Goal: Information Seeking & Learning: Learn about a topic

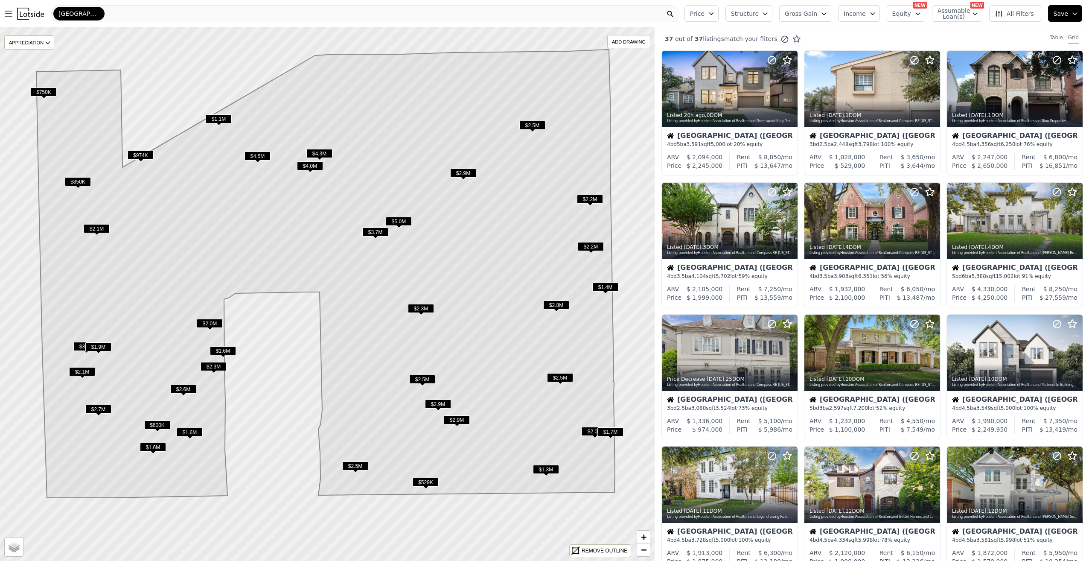
click at [184, 384] on icon at bounding box center [325, 274] width 579 height 448
click at [184, 386] on span "$2.6M" at bounding box center [183, 389] width 26 height 9
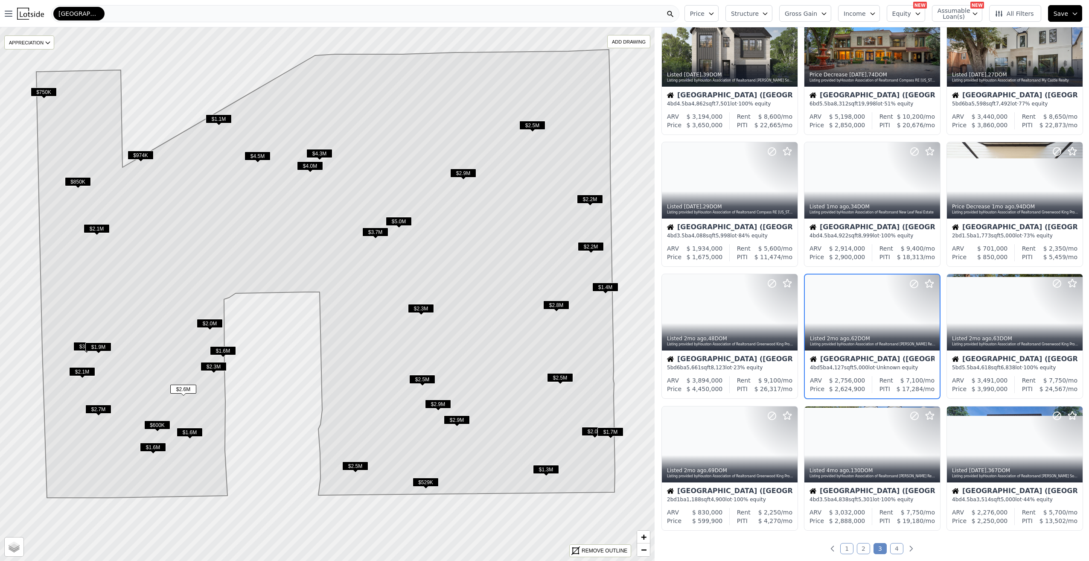
scroll to position [69, 0]
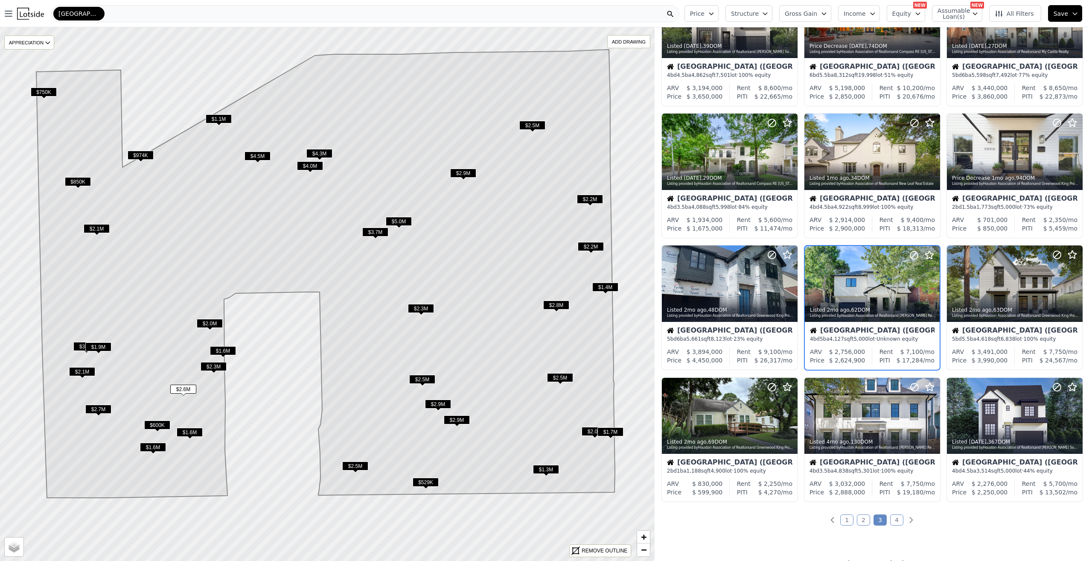
click at [105, 411] on span "$2.7M" at bounding box center [98, 409] width 26 height 9
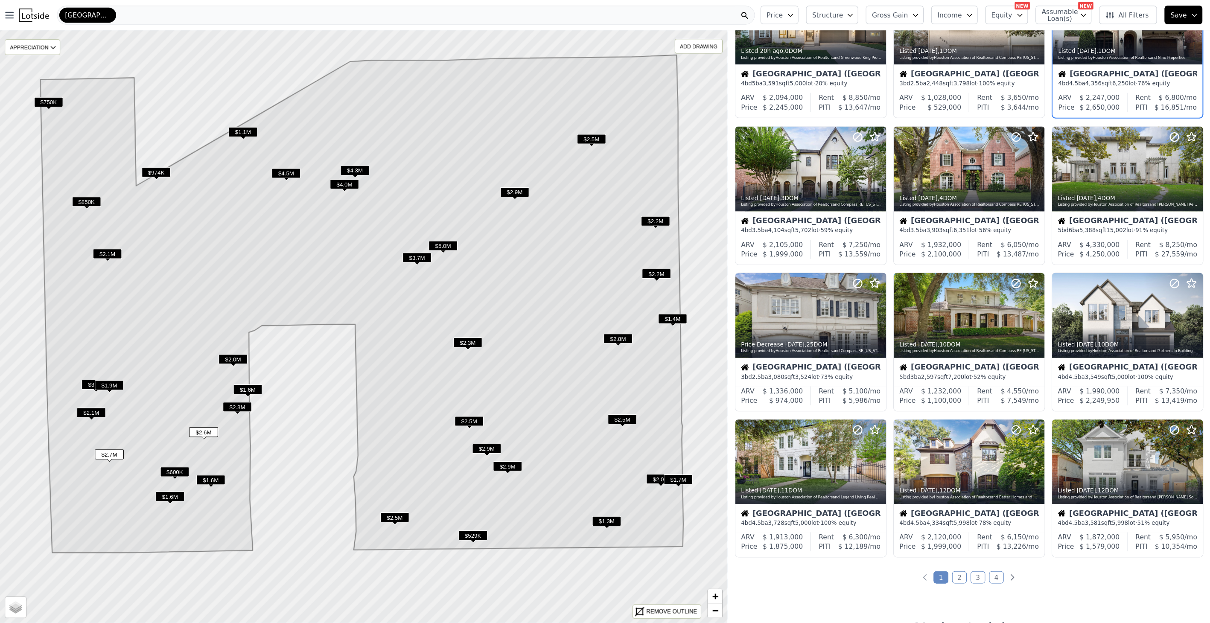
scroll to position [0, 0]
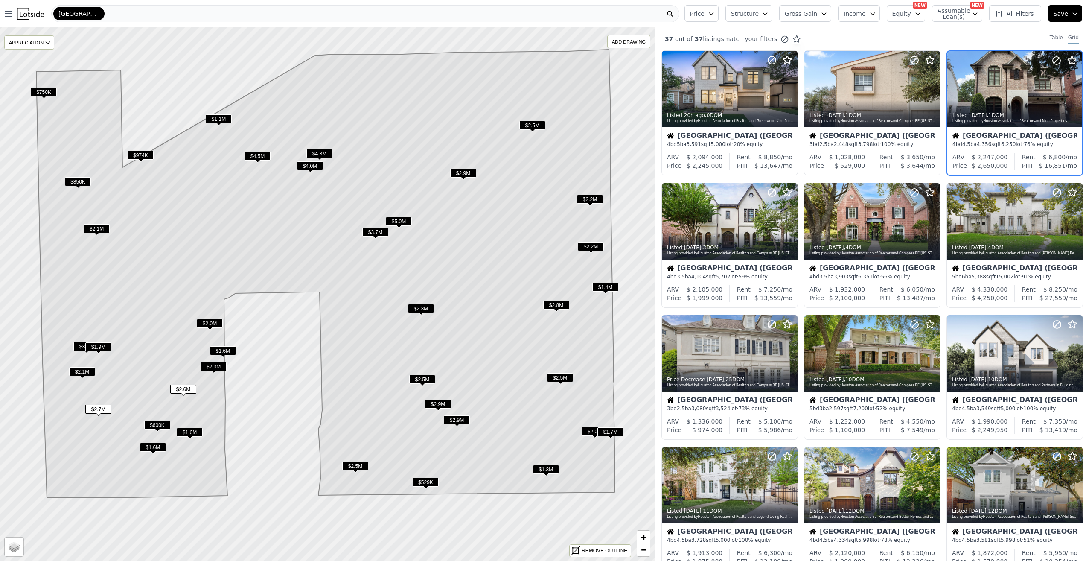
click at [1032, 91] on div at bounding box center [1055, 78] width 55 height 55
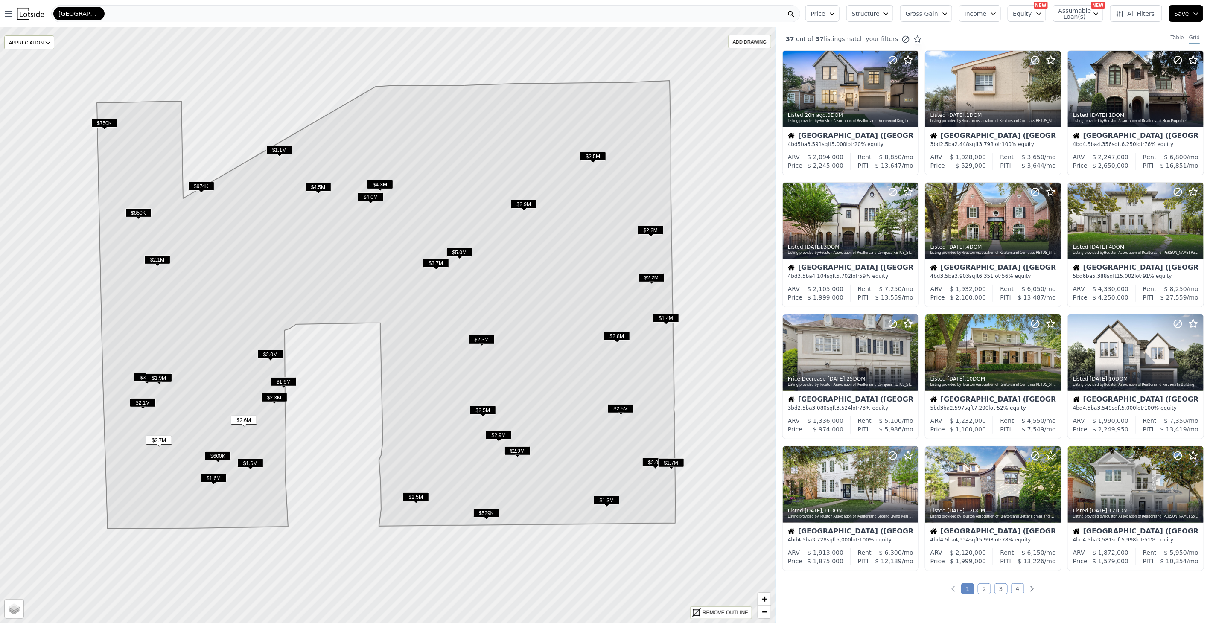
click at [524, 206] on span "$2.9M" at bounding box center [524, 204] width 26 height 9
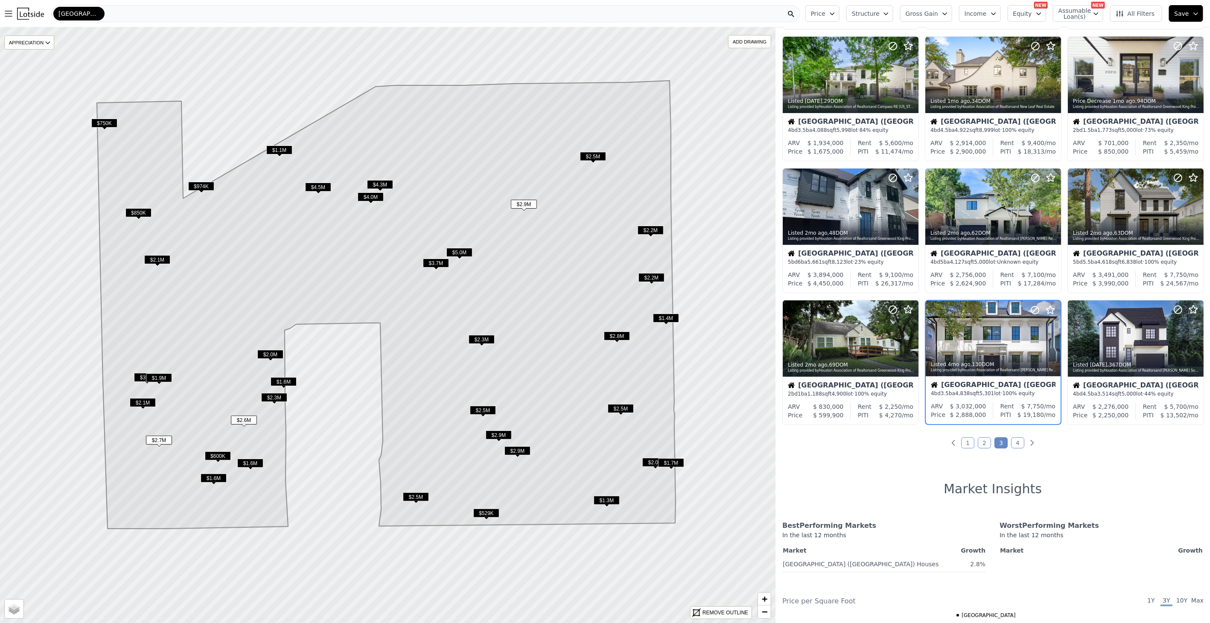
scroll to position [169, 0]
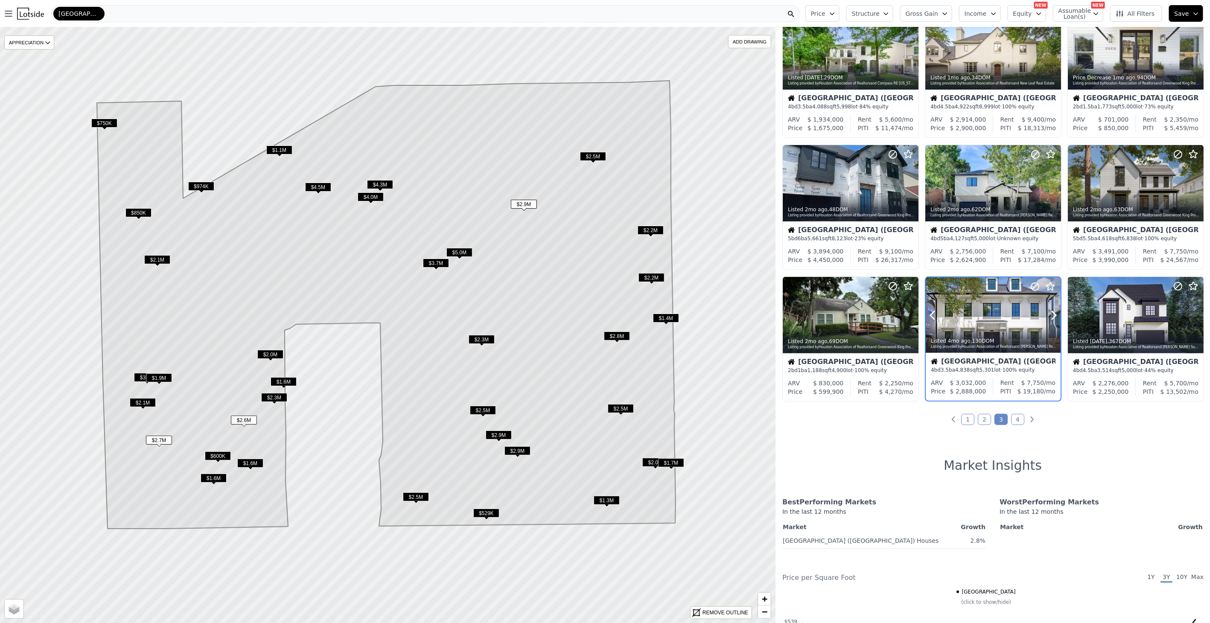
click at [1017, 328] on div at bounding box center [993, 333] width 135 height 15
click at [487, 339] on span "$2.3M" at bounding box center [482, 339] width 26 height 9
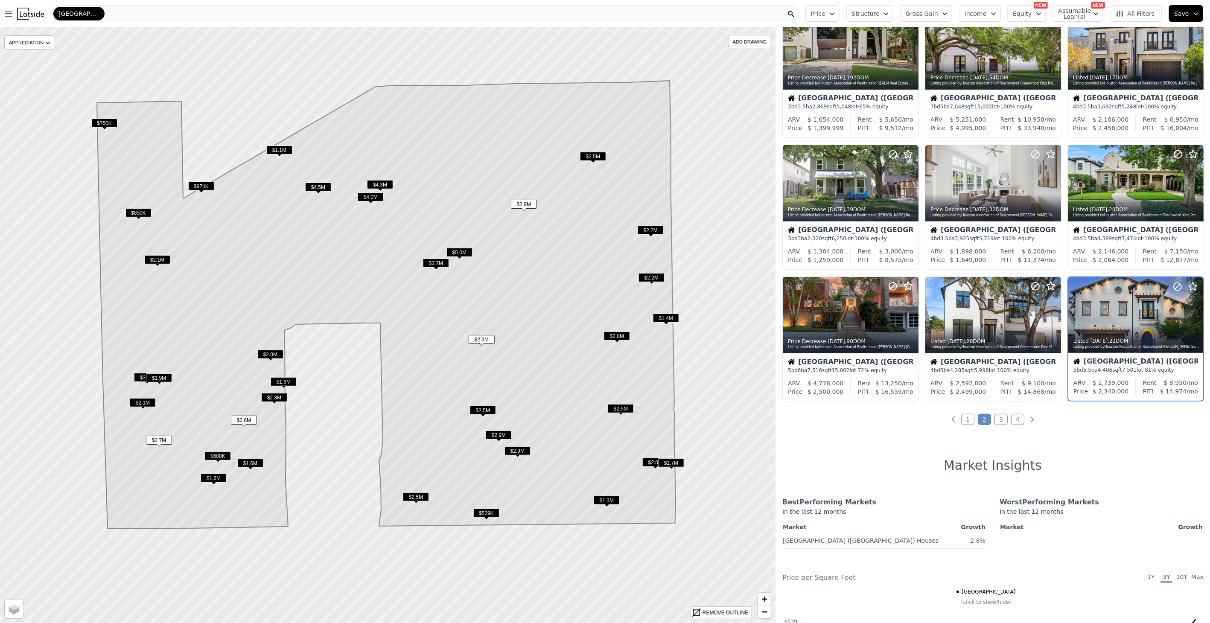
click at [484, 409] on span "$2.5M" at bounding box center [483, 410] width 26 height 9
click at [407, 499] on span "$2.5M" at bounding box center [416, 497] width 26 height 9
click at [165, 259] on span "$2.1M" at bounding box center [157, 259] width 26 height 9
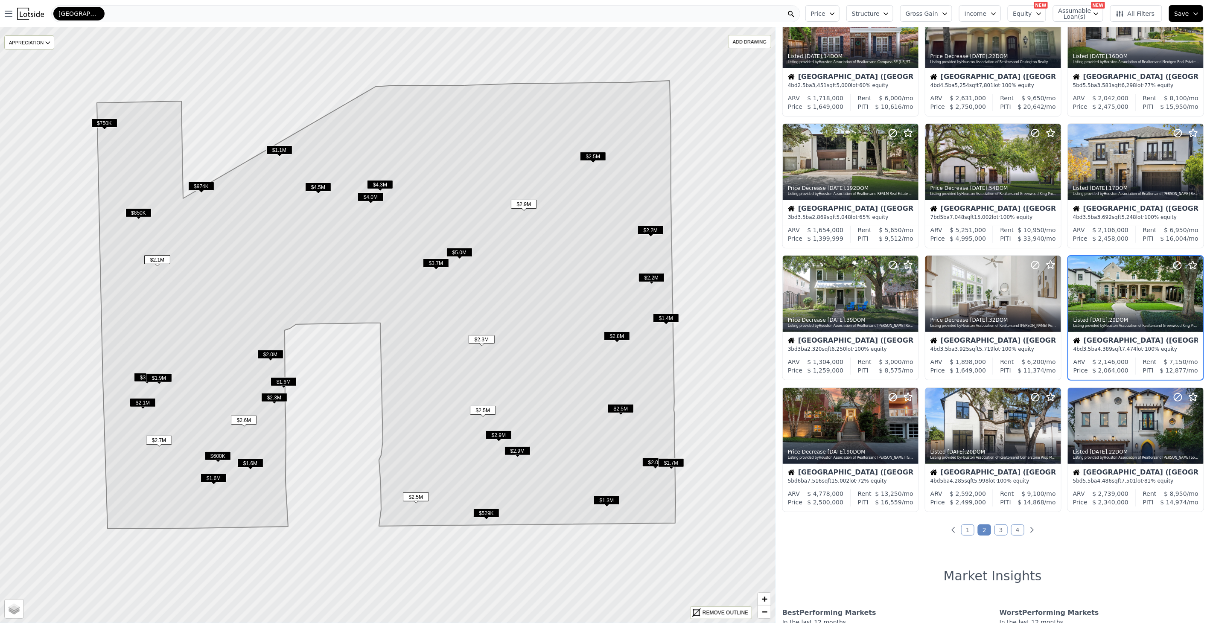
scroll to position [38, 0]
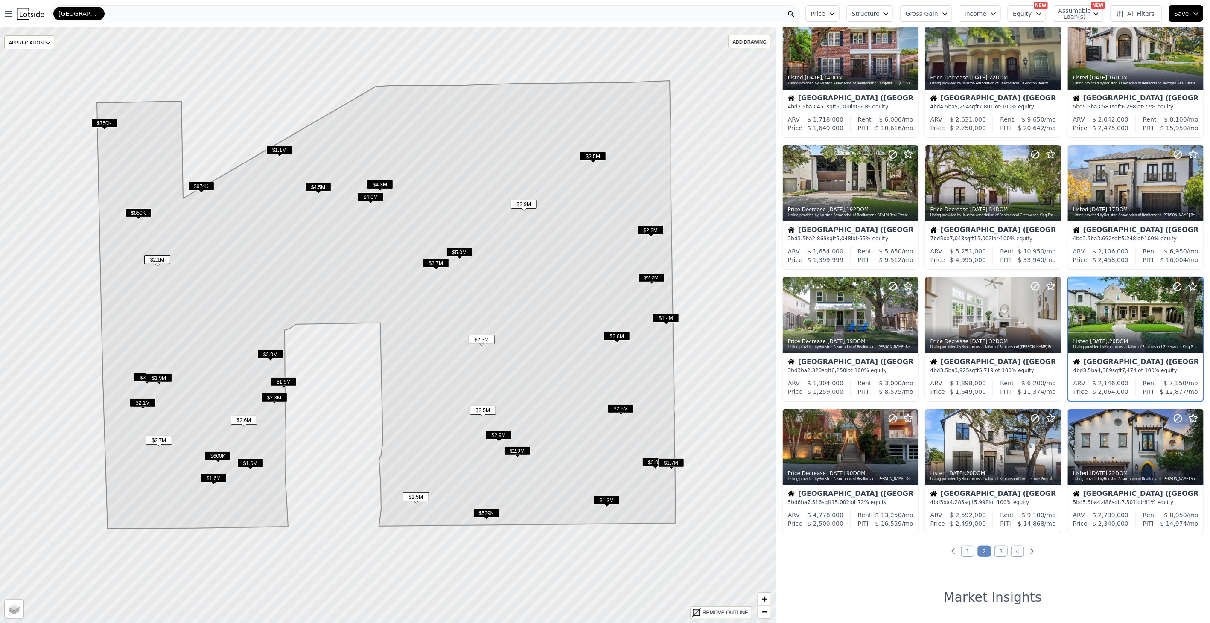
click at [165, 258] on span "$2.1M" at bounding box center [157, 259] width 26 height 9
click at [139, 377] on span "$3.9M" at bounding box center [147, 377] width 26 height 9
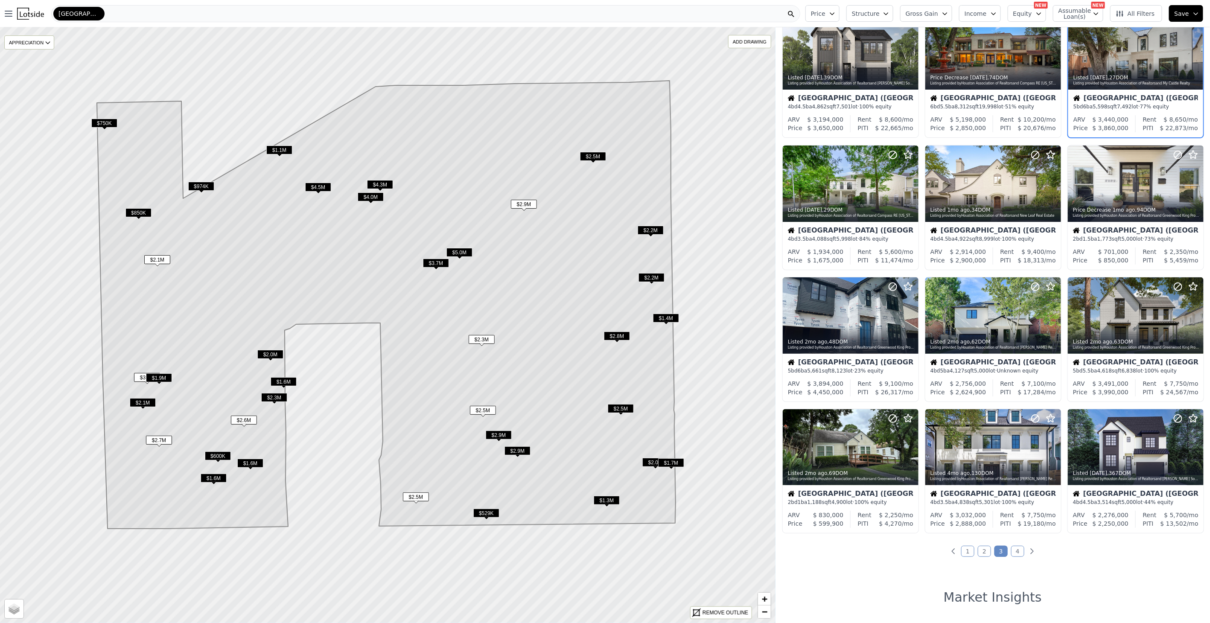
scroll to position [0, 0]
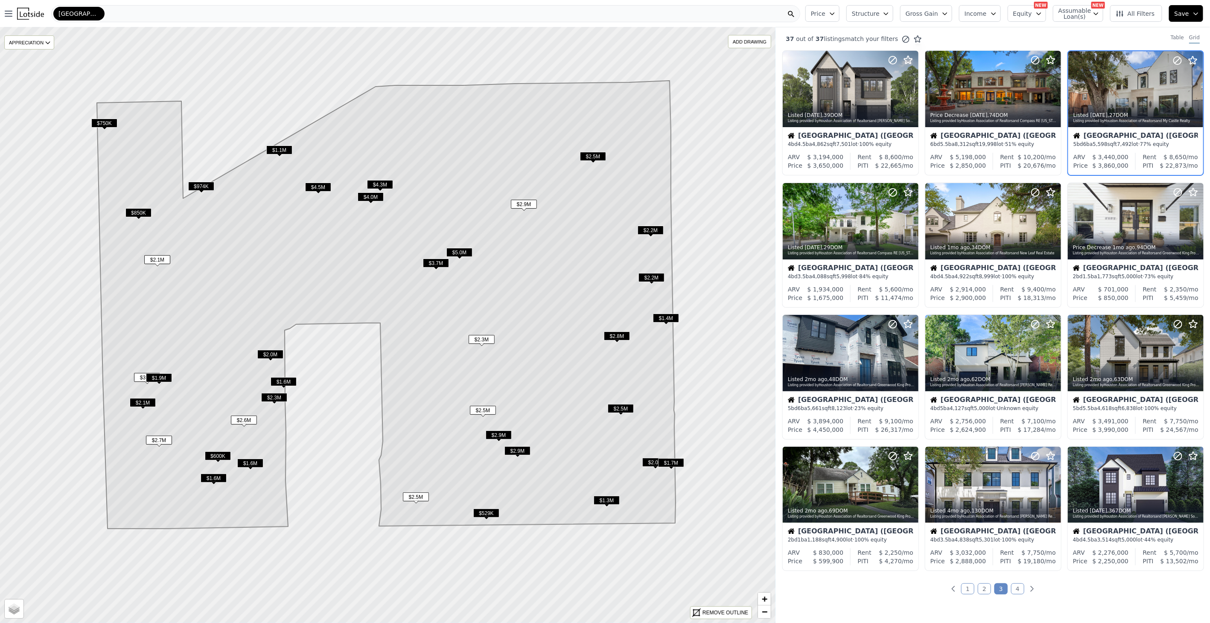
click at [161, 378] on span "$1.9M" at bounding box center [159, 378] width 26 height 9
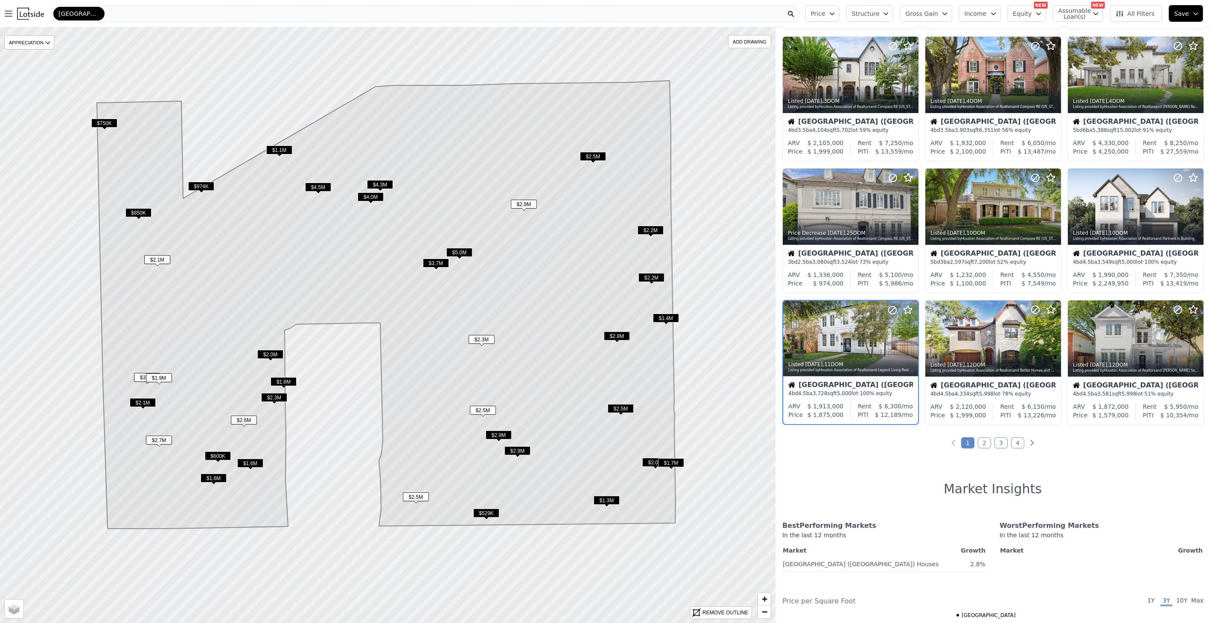
scroll to position [169, 0]
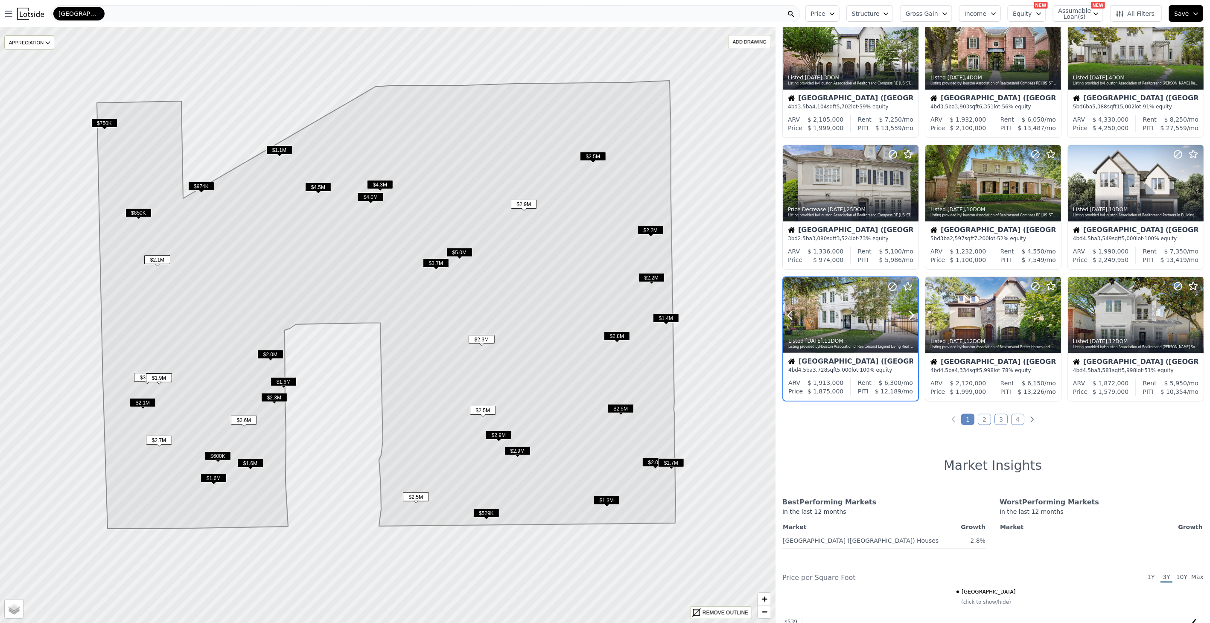
click at [860, 312] on div at bounding box center [850, 315] width 135 height 76
click at [526, 451] on span "$2.9M" at bounding box center [518, 451] width 26 height 9
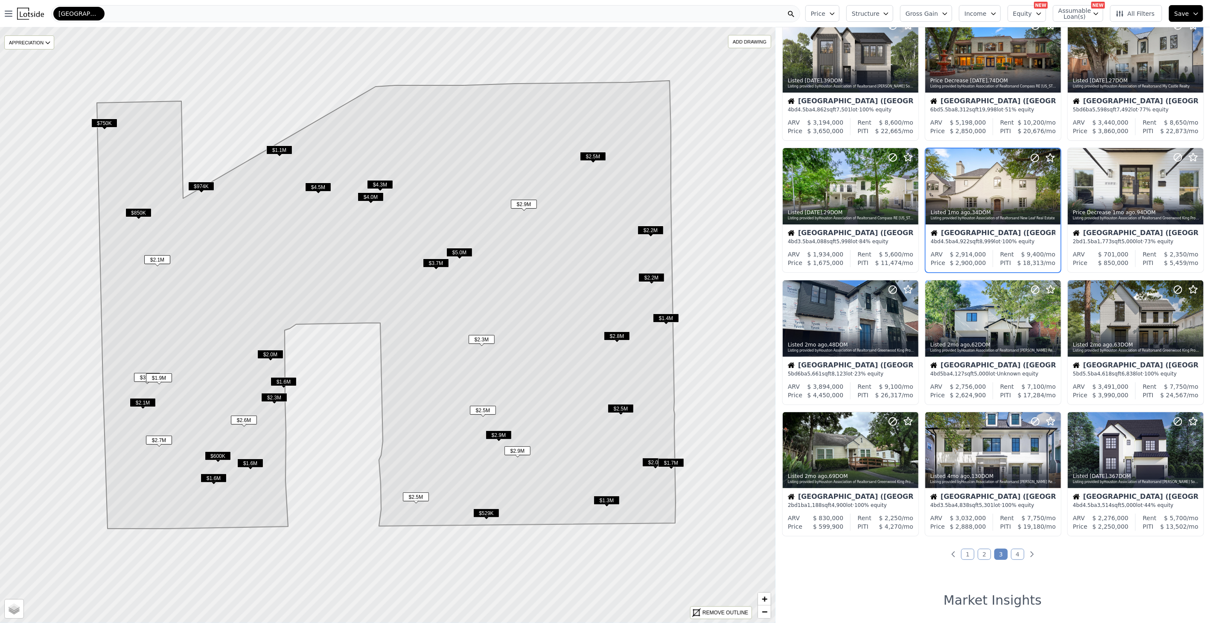
scroll to position [0, 0]
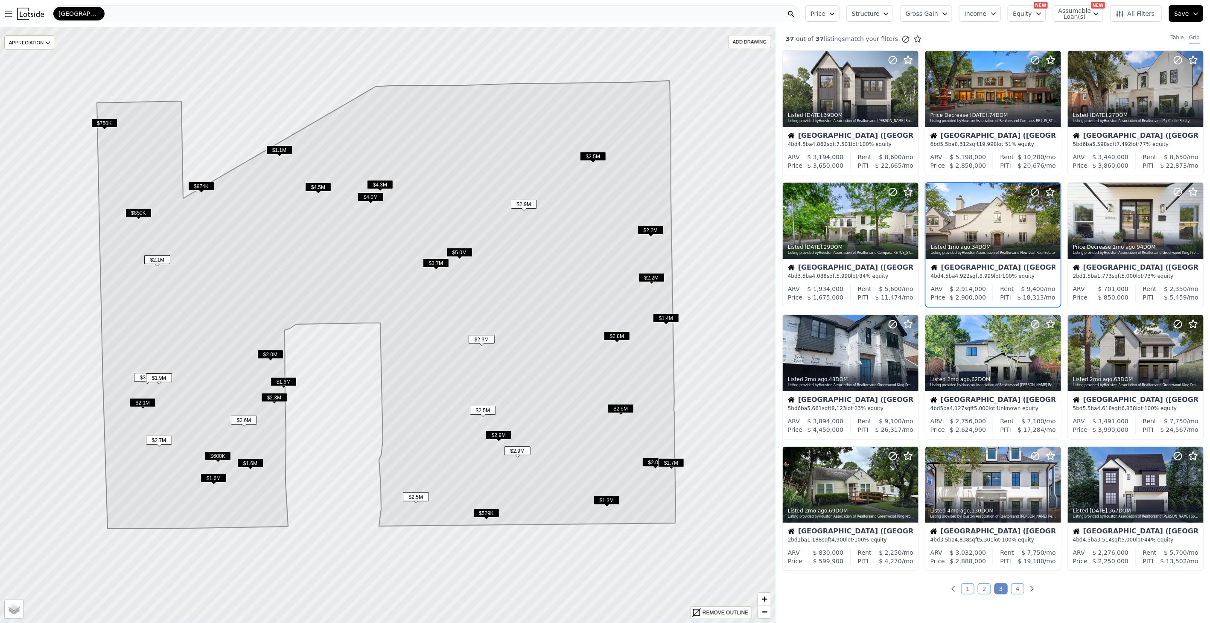
click at [492, 432] on span "$2.9M" at bounding box center [499, 435] width 26 height 9
click at [971, 114] on time "4w ago" at bounding box center [980, 115] width 18 height 6
click at [449, 251] on span "$5.0M" at bounding box center [460, 252] width 26 height 9
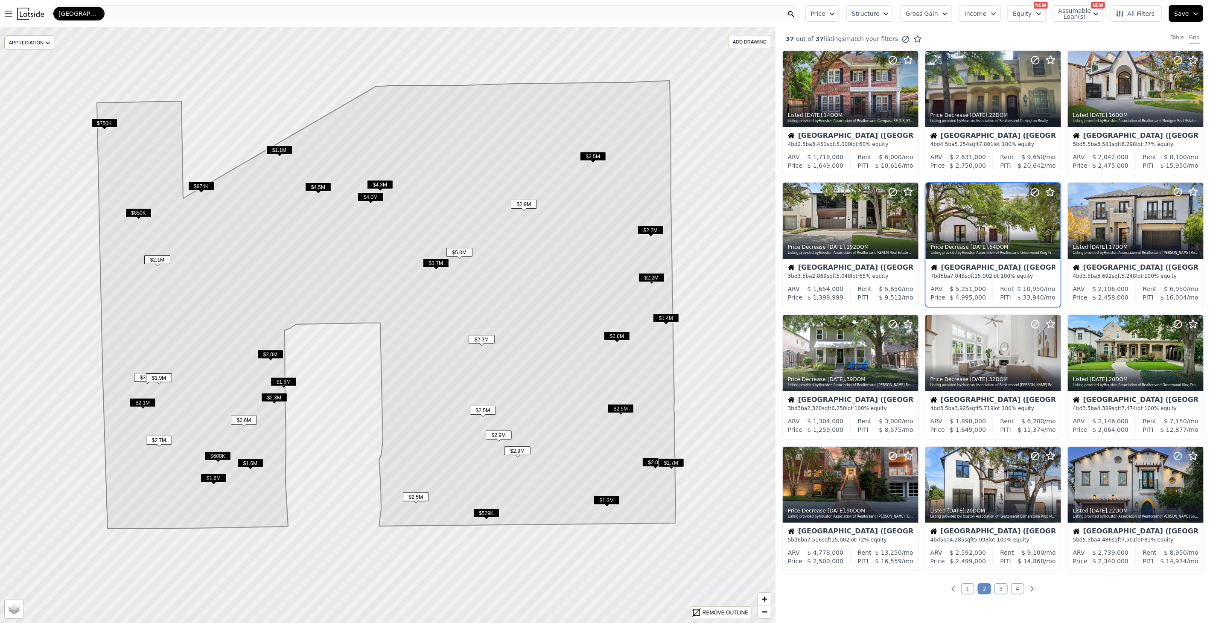
click at [432, 265] on span "$3.7M" at bounding box center [436, 263] width 26 height 9
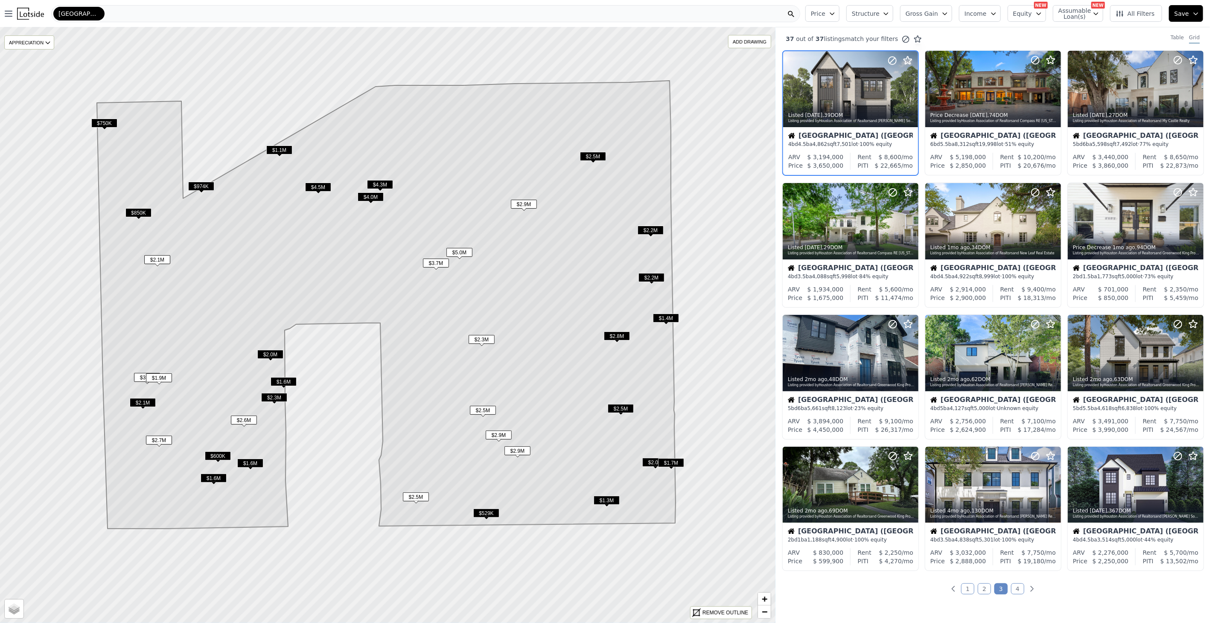
click at [371, 198] on span "$4.0M" at bounding box center [371, 197] width 26 height 9
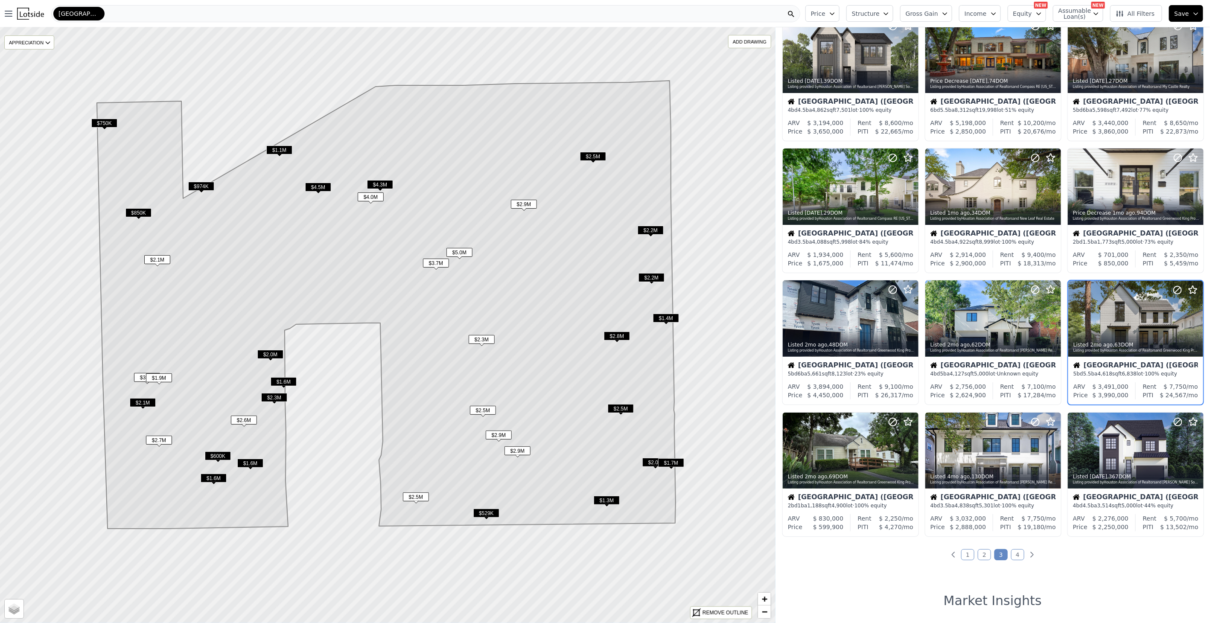
scroll to position [38, 0]
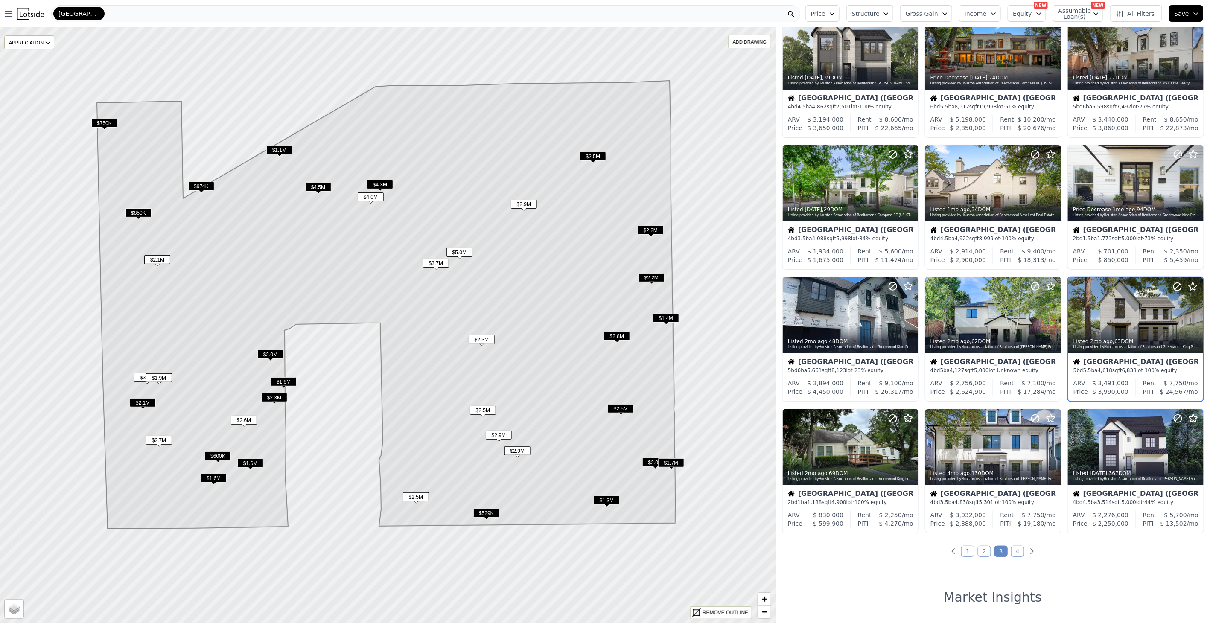
click at [321, 183] on span "$4.5M" at bounding box center [318, 187] width 26 height 9
click at [651, 275] on span "$2.2M" at bounding box center [652, 277] width 26 height 9
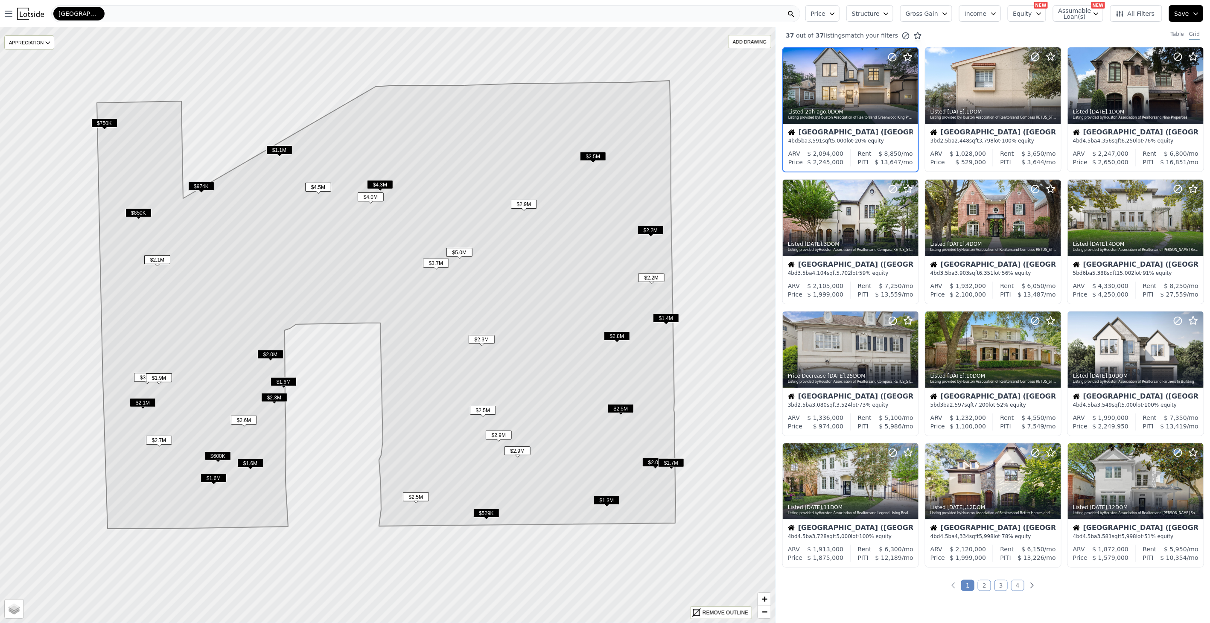
scroll to position [0, 0]
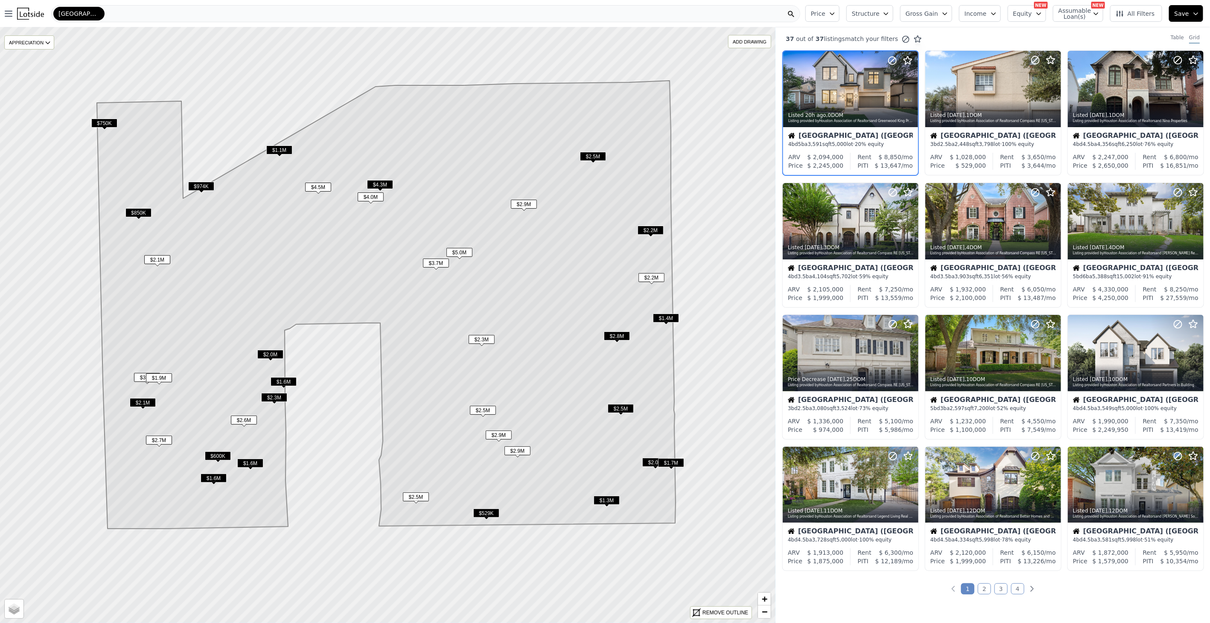
click at [275, 394] on span "$2.3M" at bounding box center [274, 397] width 26 height 9
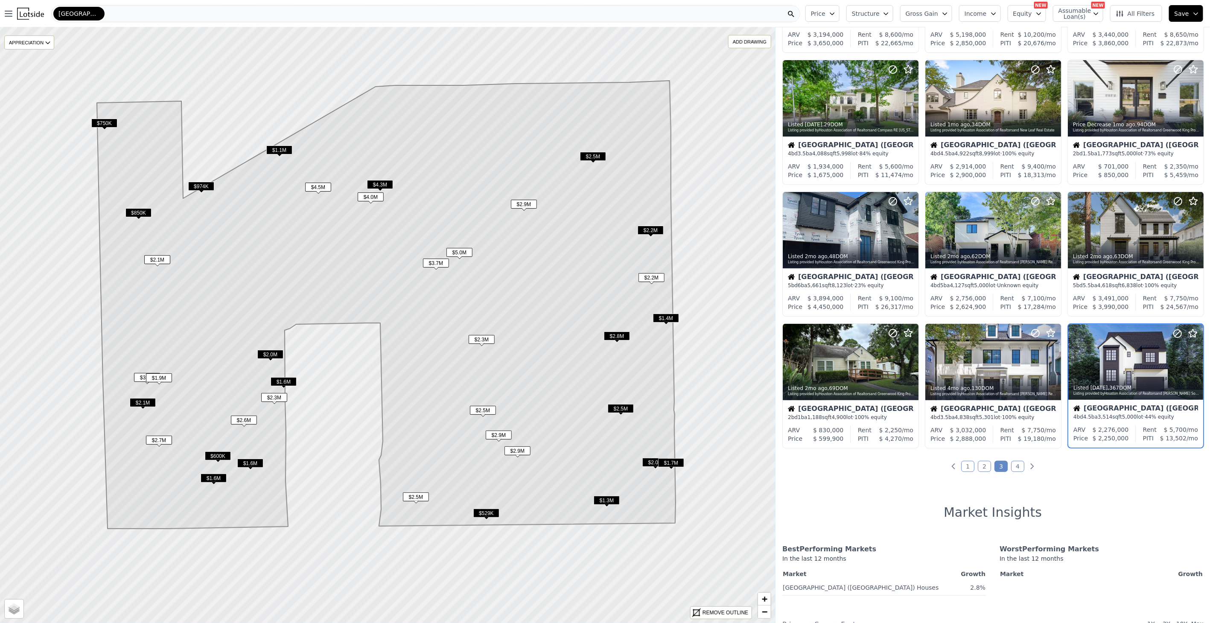
scroll to position [169, 0]
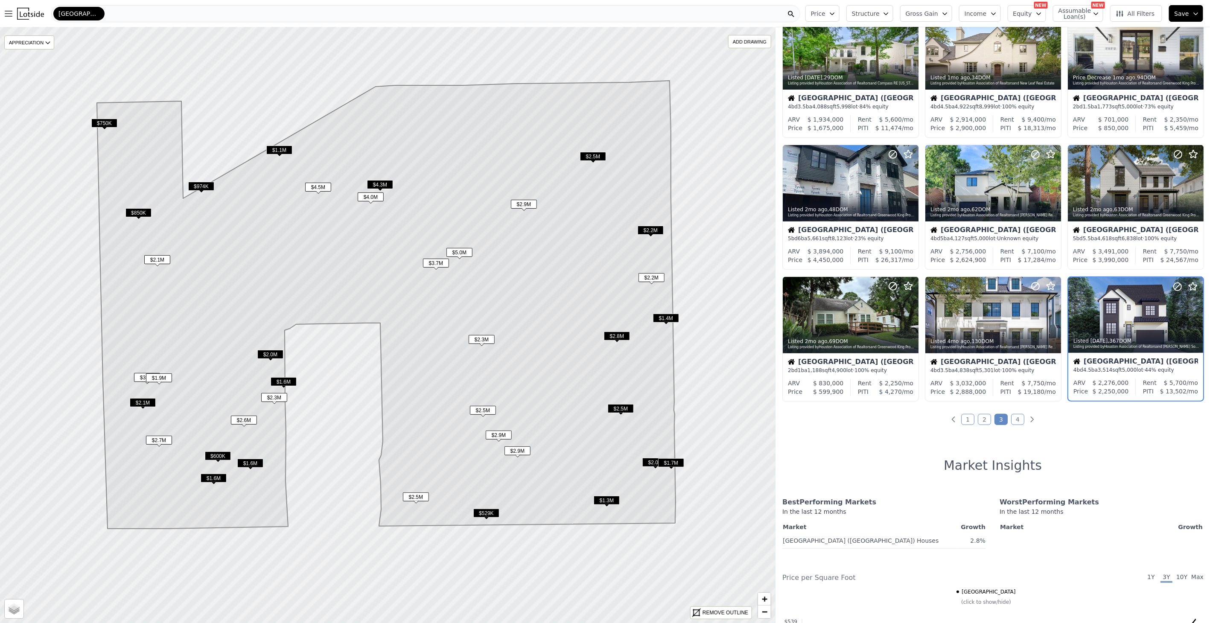
click at [273, 358] on span "$2.0M" at bounding box center [270, 354] width 26 height 9
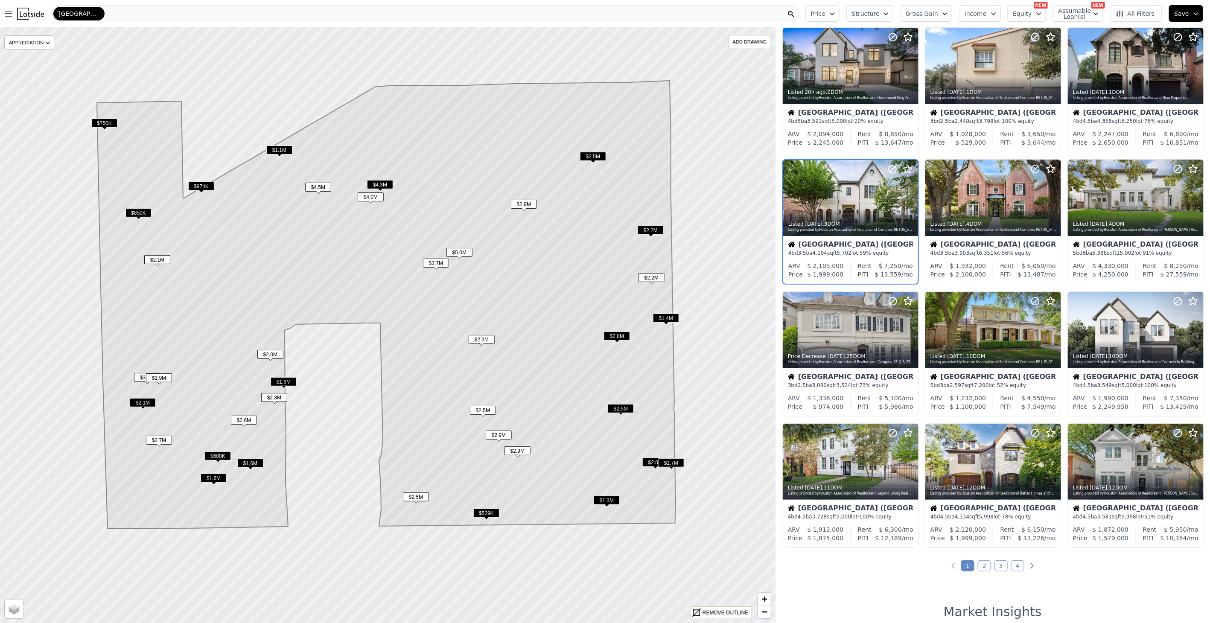
scroll to position [0, 0]
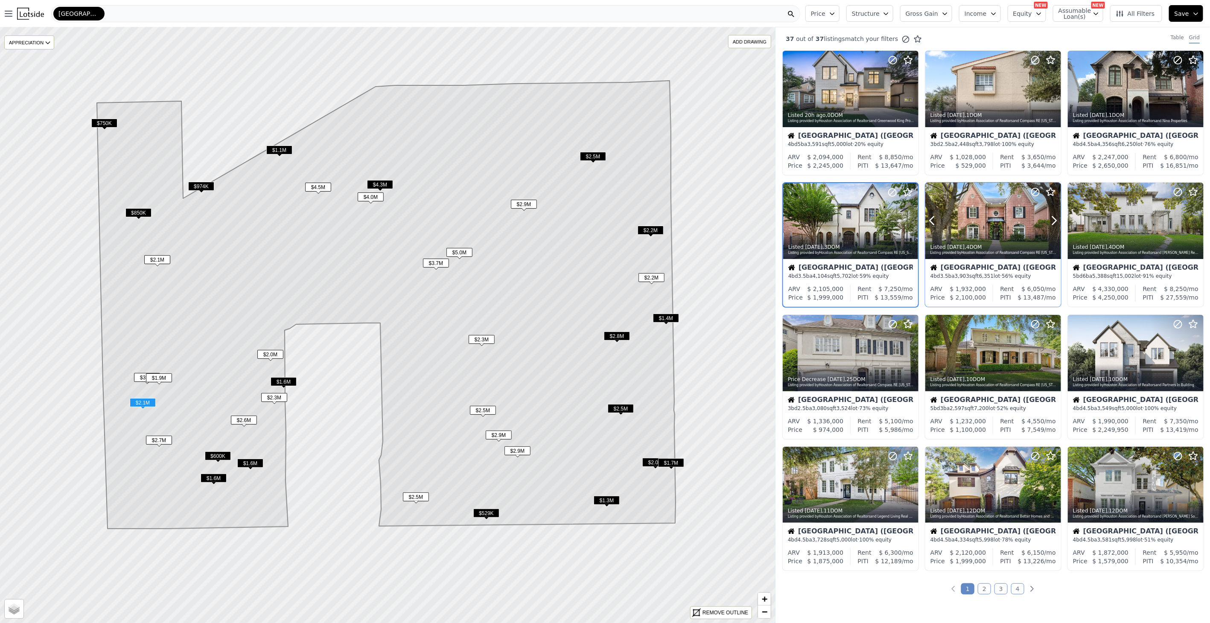
click at [1001, 231] on div at bounding box center [994, 221] width 136 height 76
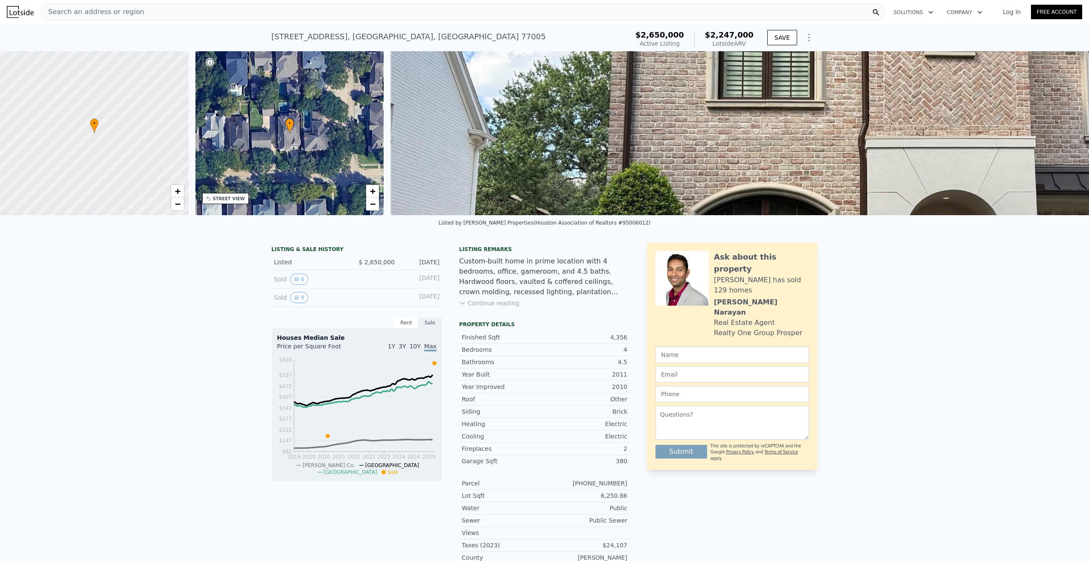
click at [808, 42] on icon "Show Options" at bounding box center [809, 37] width 10 height 10
click at [808, 41] on icon "Show Options" at bounding box center [809, 37] width 10 height 10
click at [299, 135] on div "• + −" at bounding box center [290, 133] width 189 height 164
click at [376, 192] on link "+" at bounding box center [372, 191] width 13 height 13
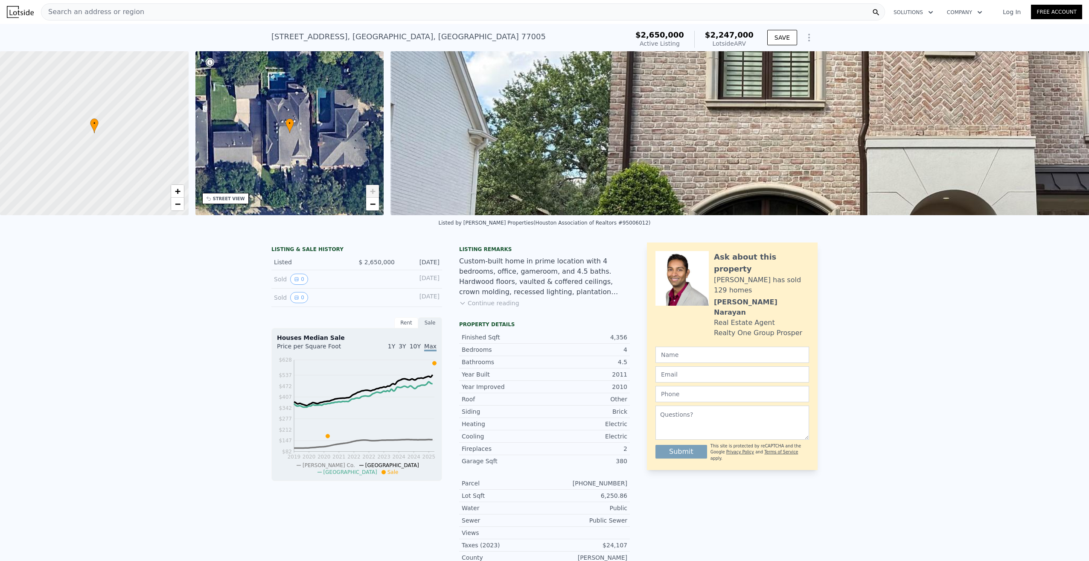
click at [376, 192] on link "+" at bounding box center [372, 191] width 13 height 13
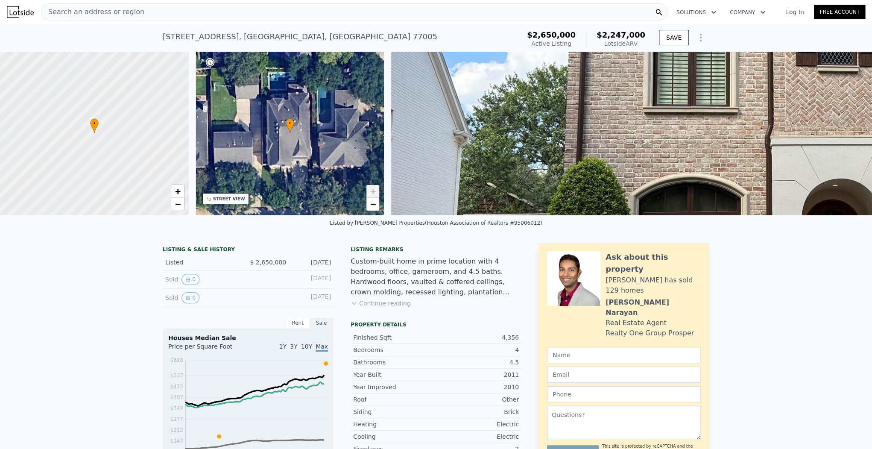
click at [297, 105] on div "• + −" at bounding box center [290, 133] width 189 height 164
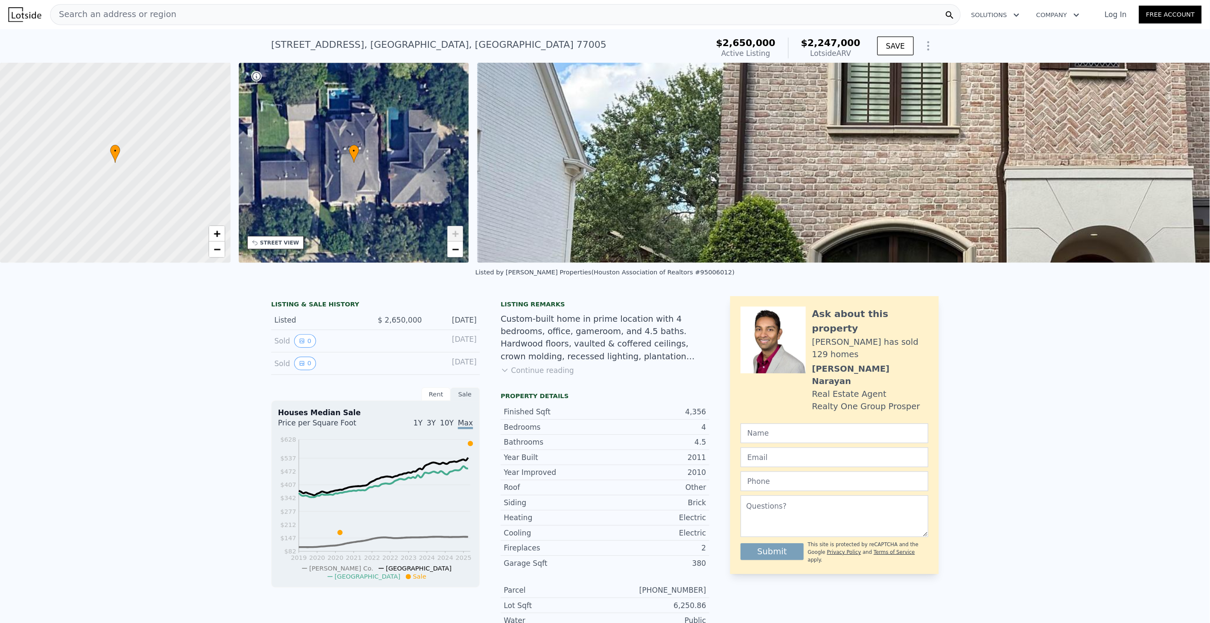
scroll to position [0, 3]
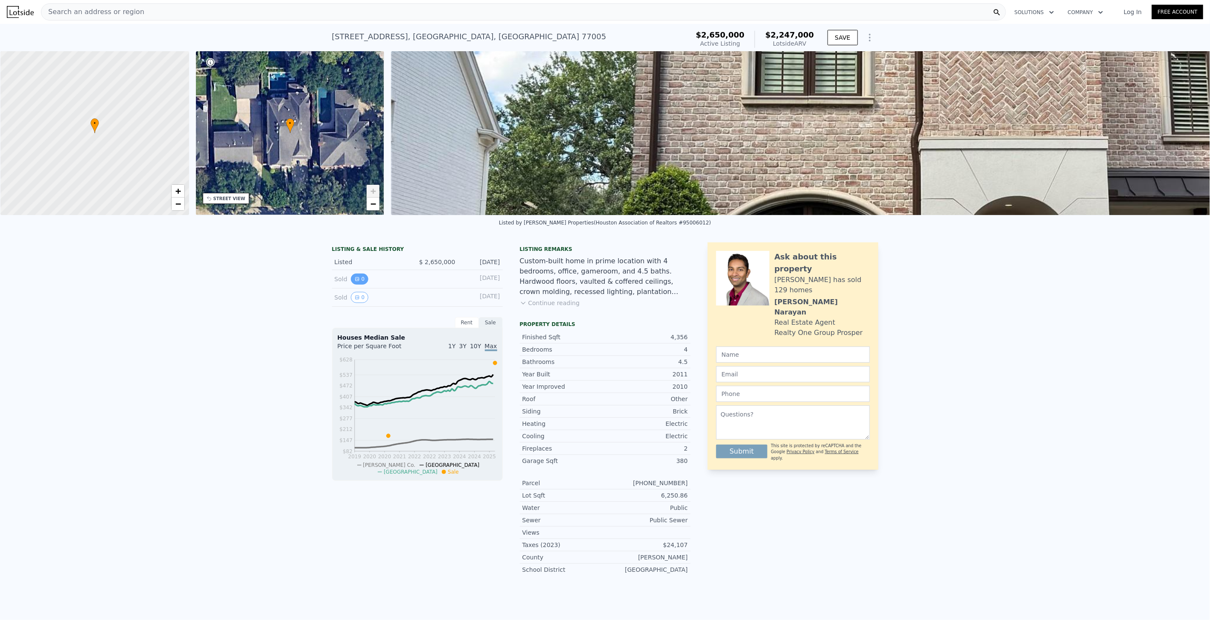
click at [358, 283] on button "0" at bounding box center [360, 279] width 18 height 11
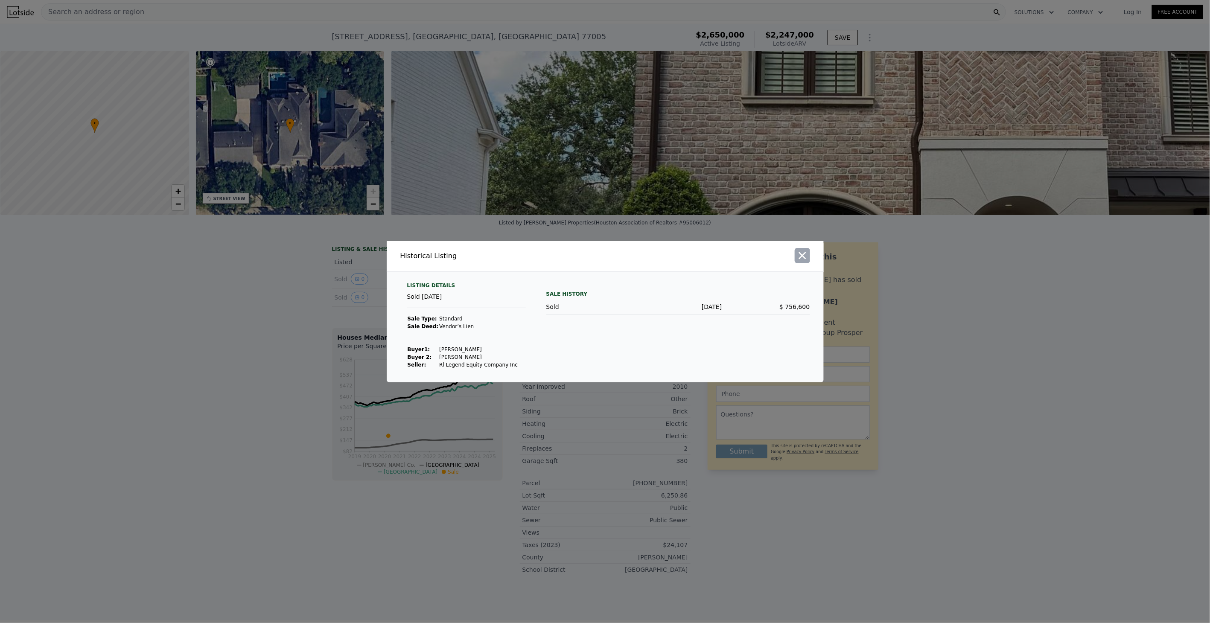
click at [806, 257] on icon "button" at bounding box center [803, 256] width 12 height 12
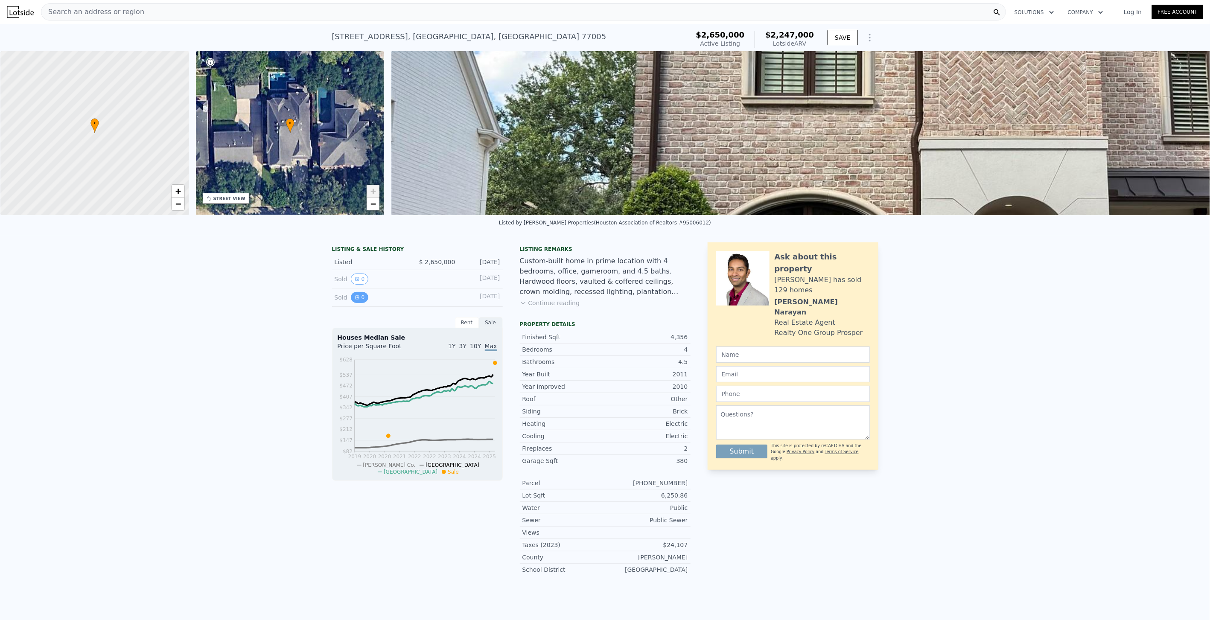
click at [357, 303] on button "0" at bounding box center [360, 297] width 18 height 11
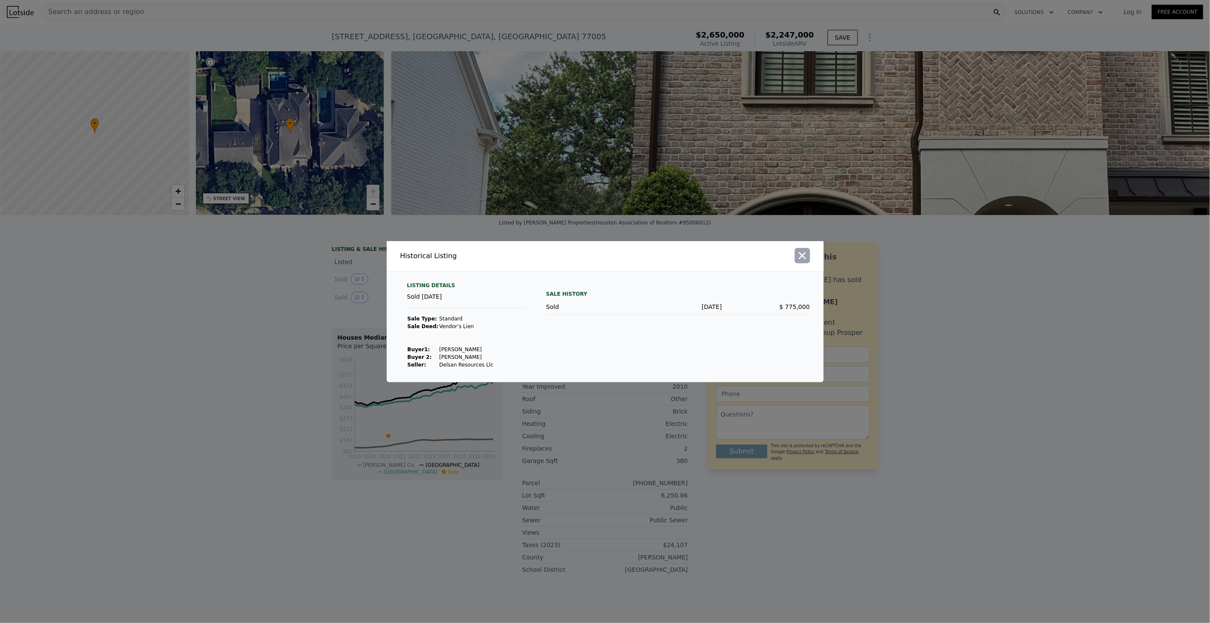
click at [803, 254] on icon "button" at bounding box center [803, 256] width 12 height 12
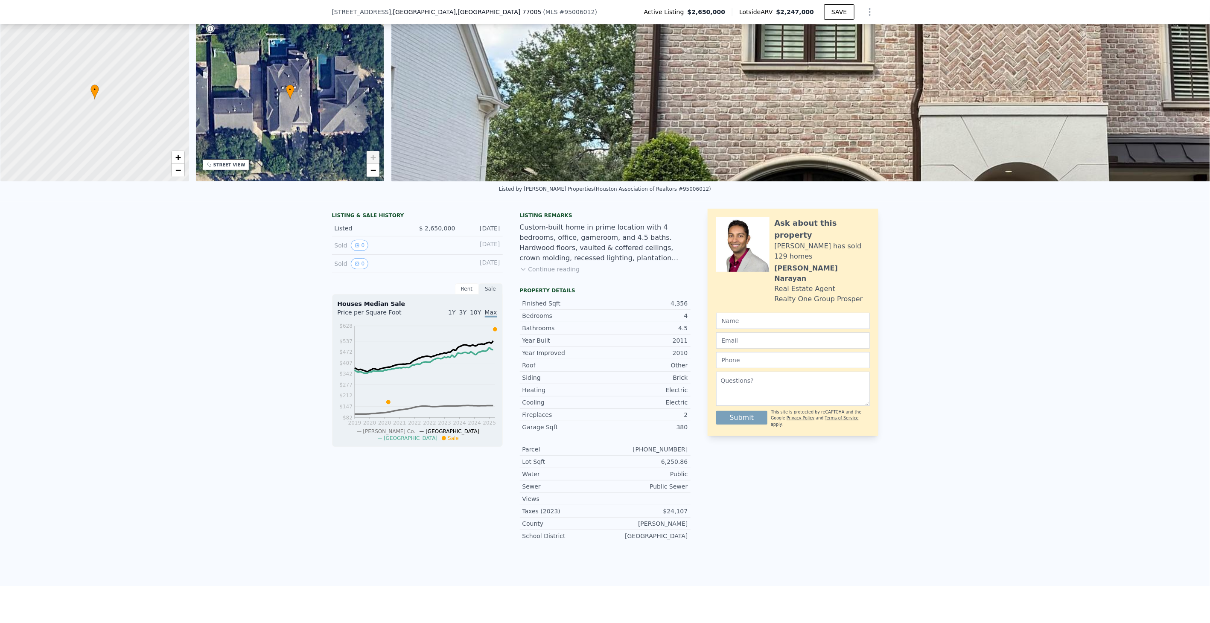
scroll to position [44, 0]
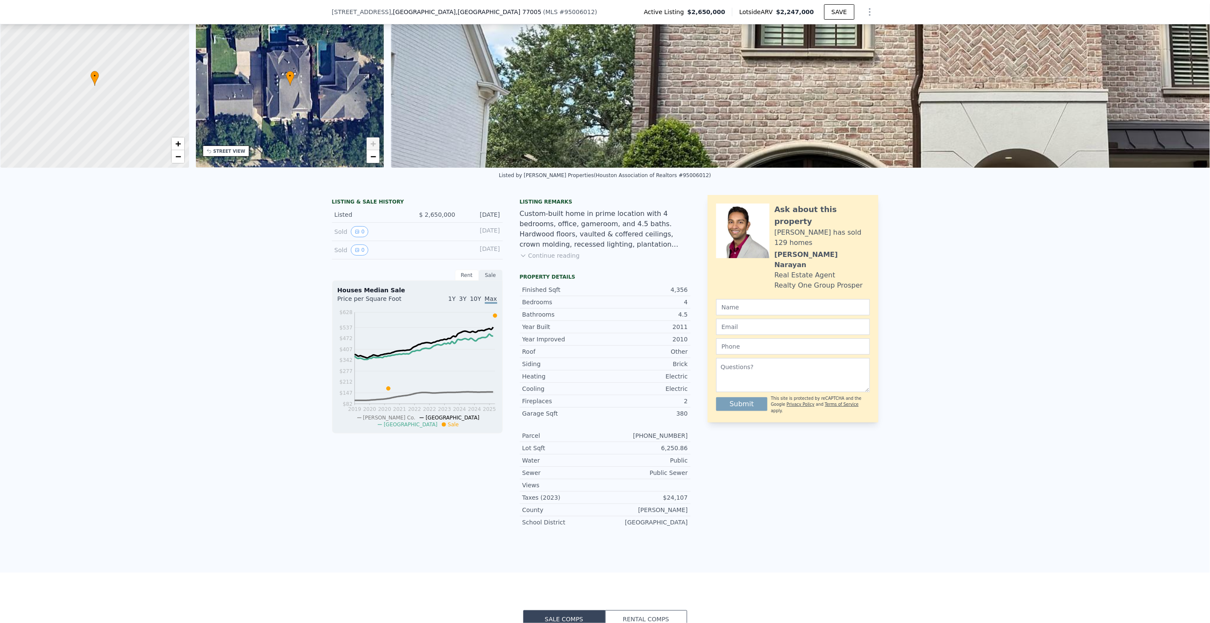
click at [548, 260] on button "Continue reading" at bounding box center [550, 255] width 60 height 9
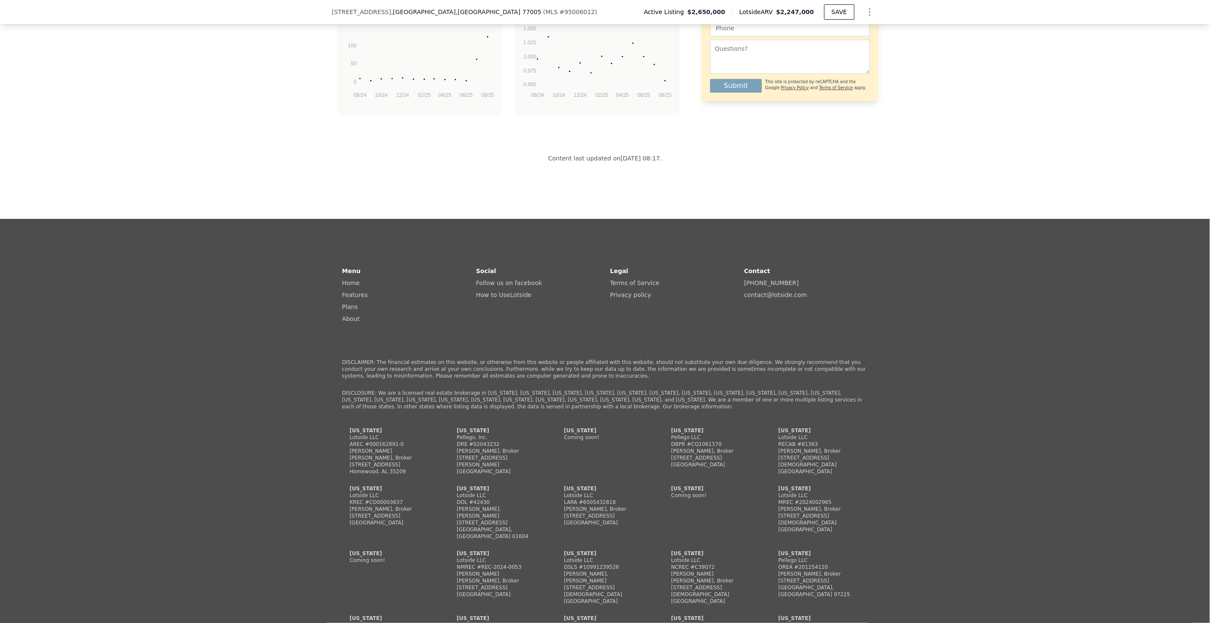
scroll to position [1989, 0]
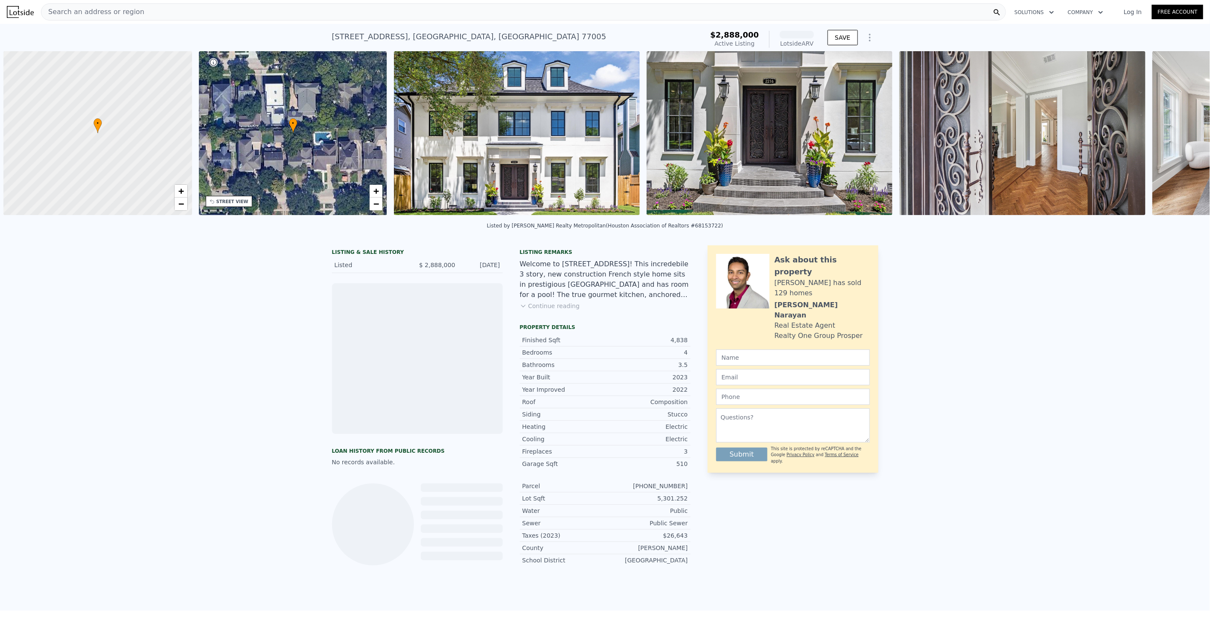
scroll to position [0, 3]
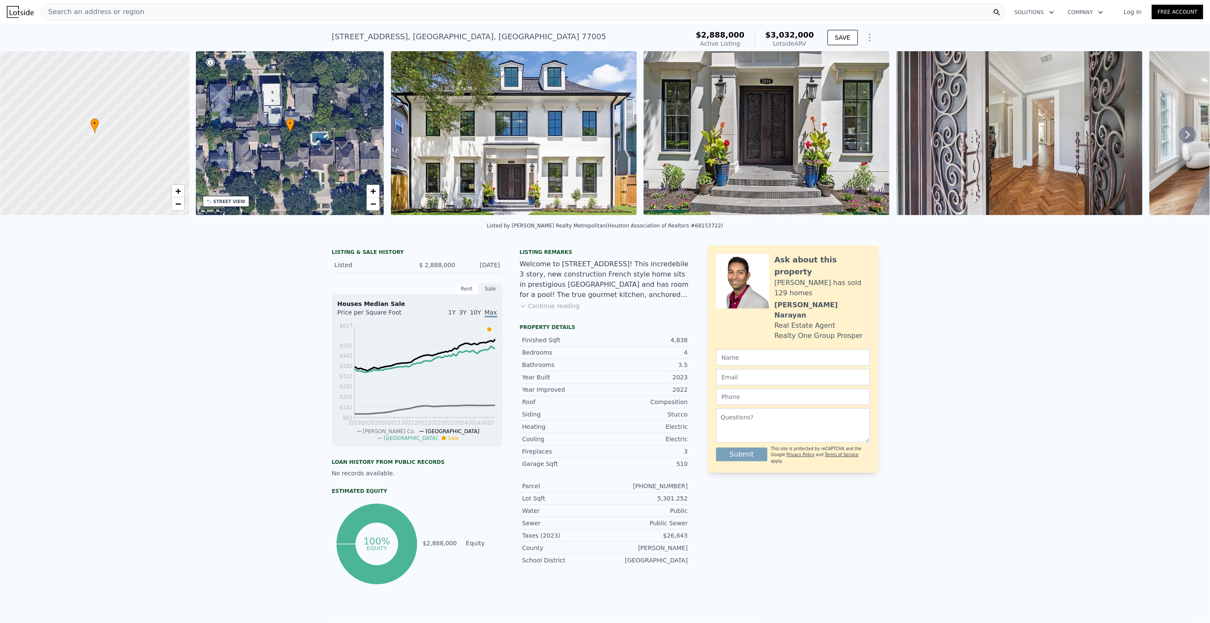
click at [1185, 139] on icon at bounding box center [1188, 134] width 17 height 17
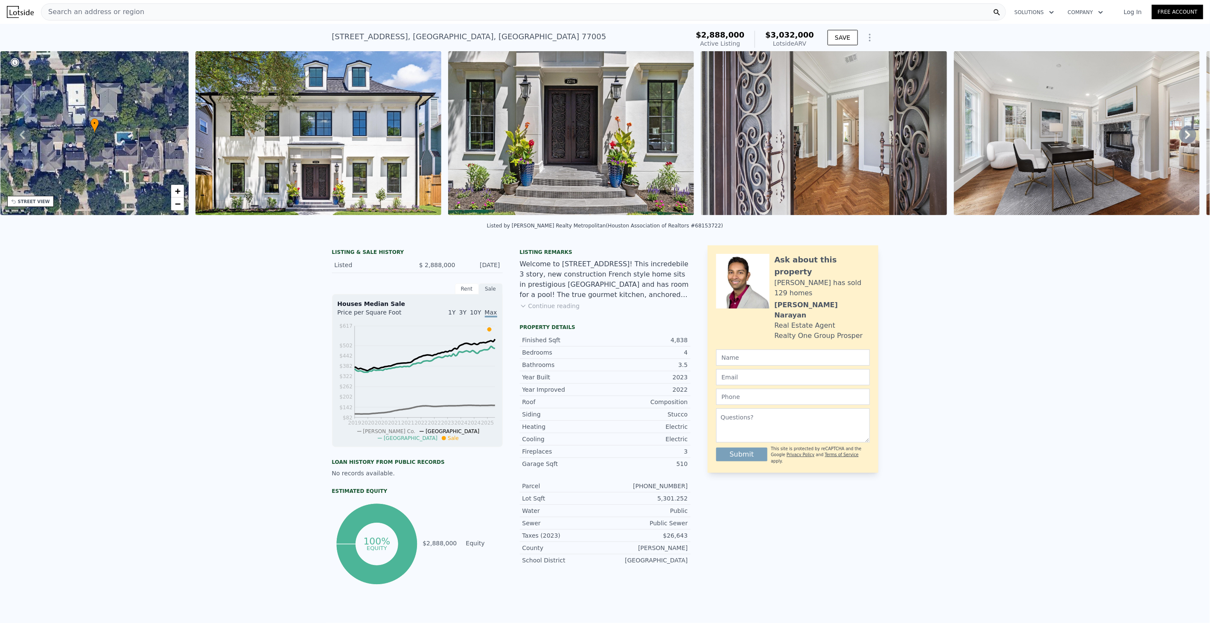
click at [1185, 139] on icon at bounding box center [1188, 134] width 17 height 17
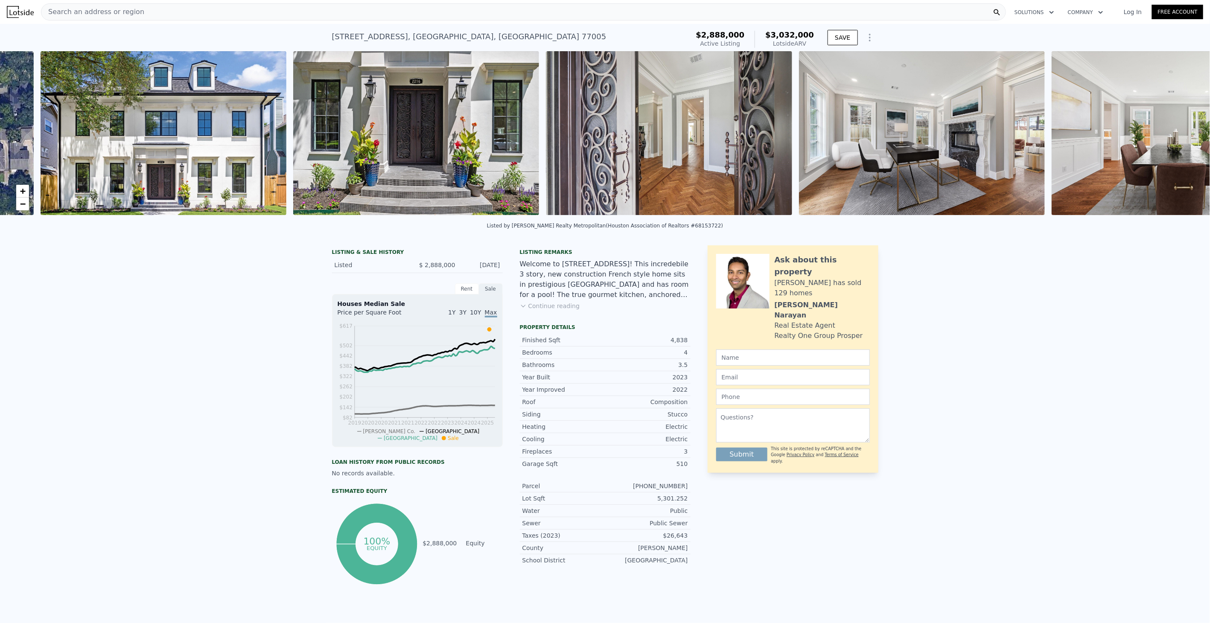
scroll to position [0, 391]
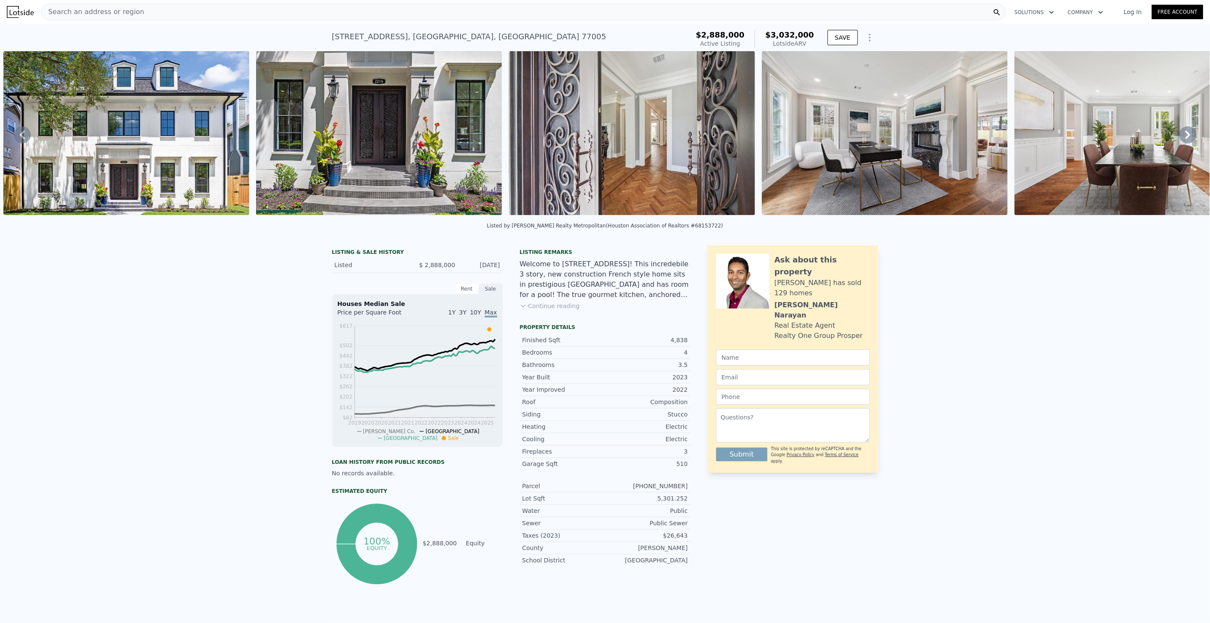
click at [1185, 139] on icon at bounding box center [1188, 134] width 17 height 17
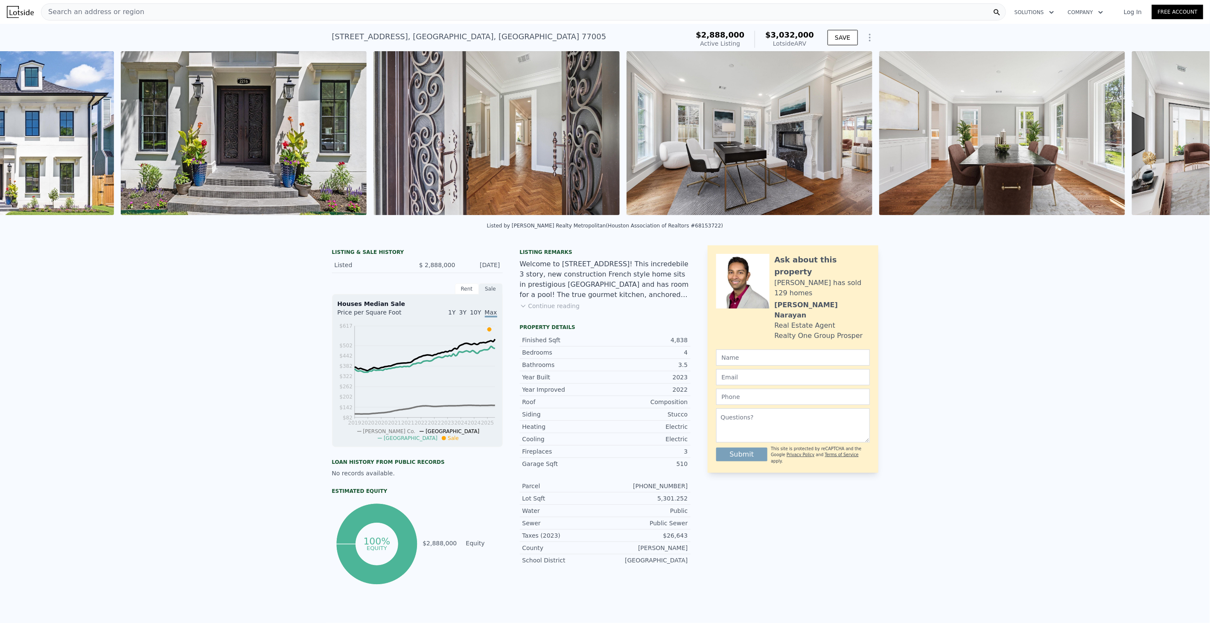
scroll to position [0, 643]
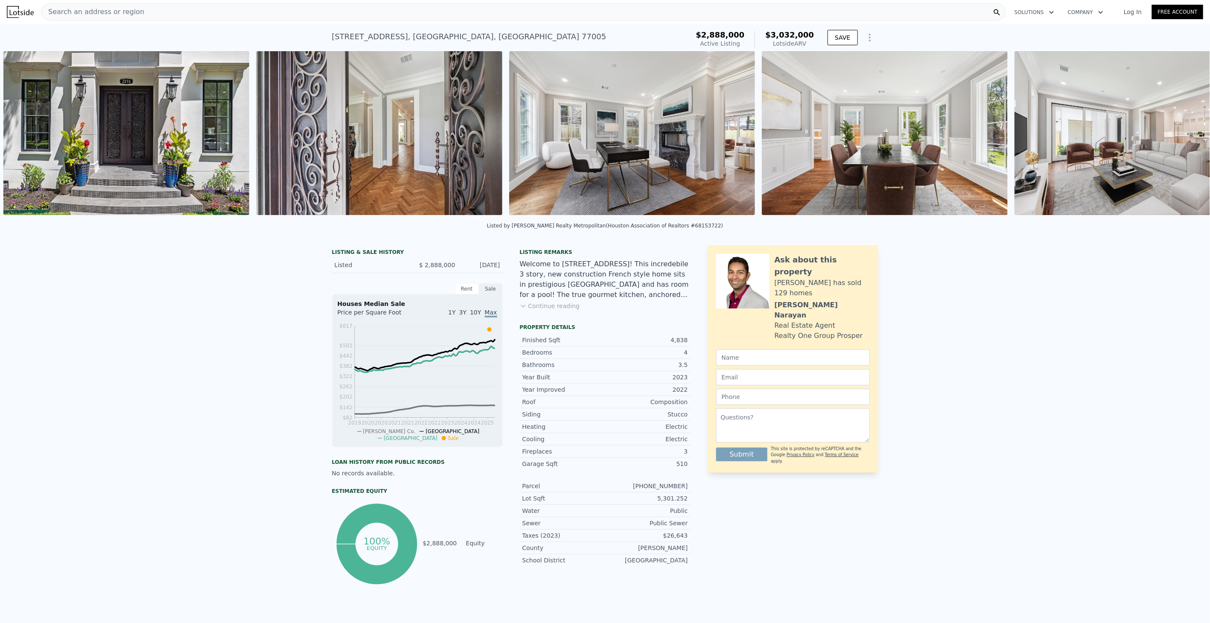
click at [1185, 139] on div "• + − • + − STREET VIEW Loading... SATELLITE VIEW" at bounding box center [605, 134] width 1210 height 167
click at [1185, 139] on icon at bounding box center [1188, 134] width 17 height 17
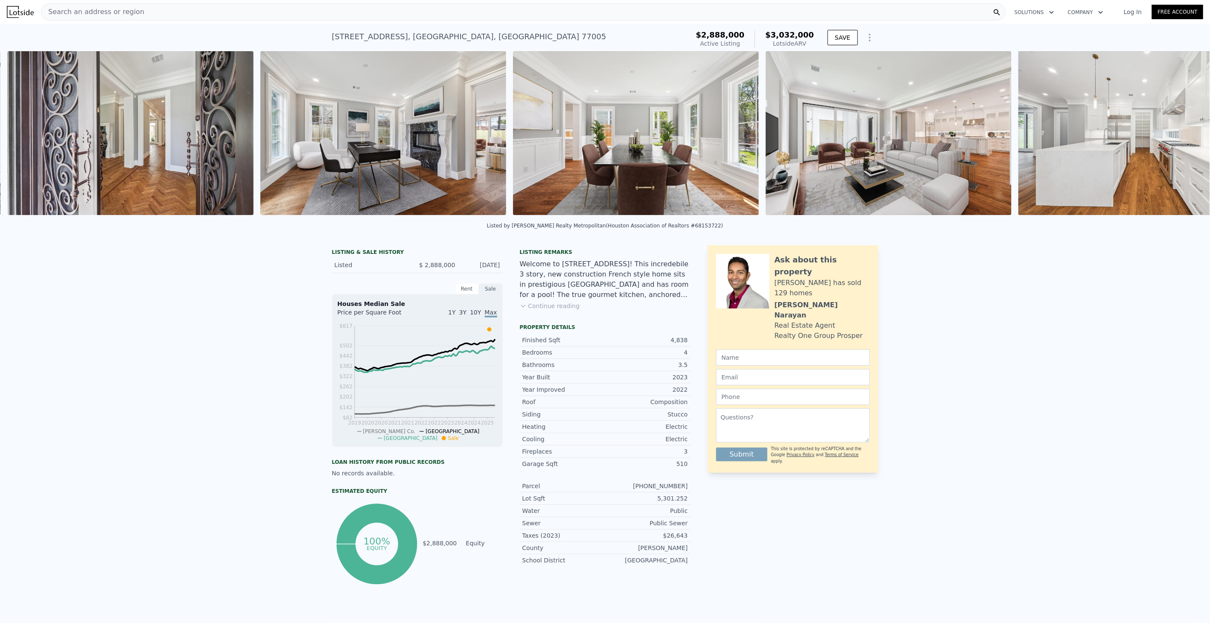
scroll to position [0, 896]
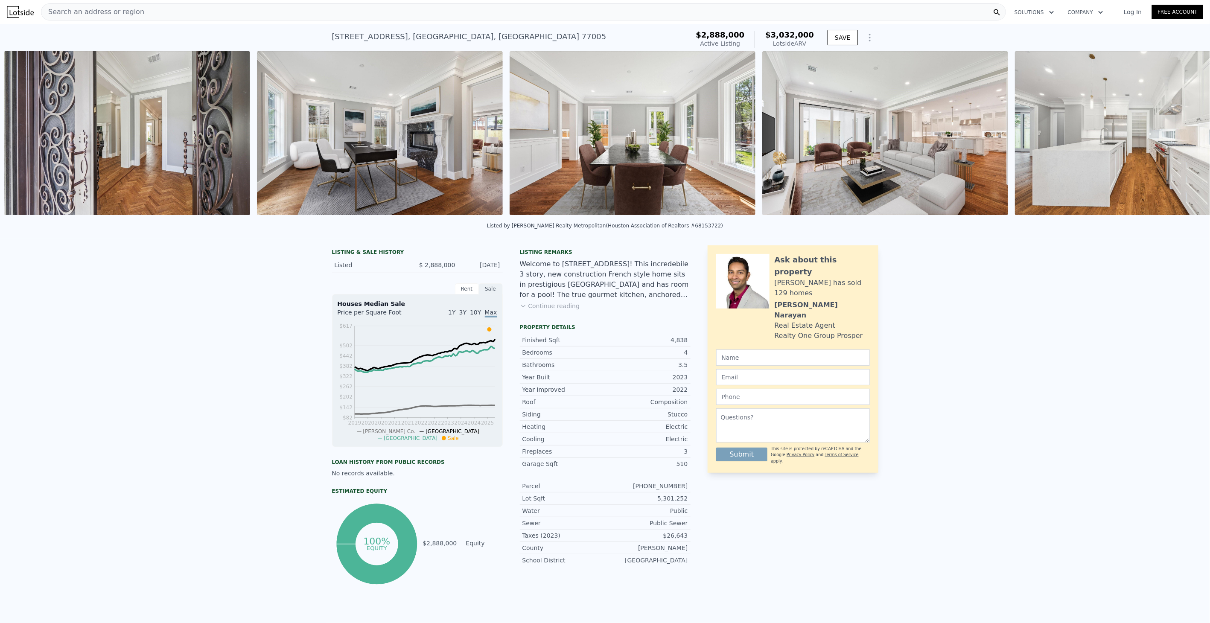
click at [1185, 139] on img at bounding box center [1138, 133] width 246 height 164
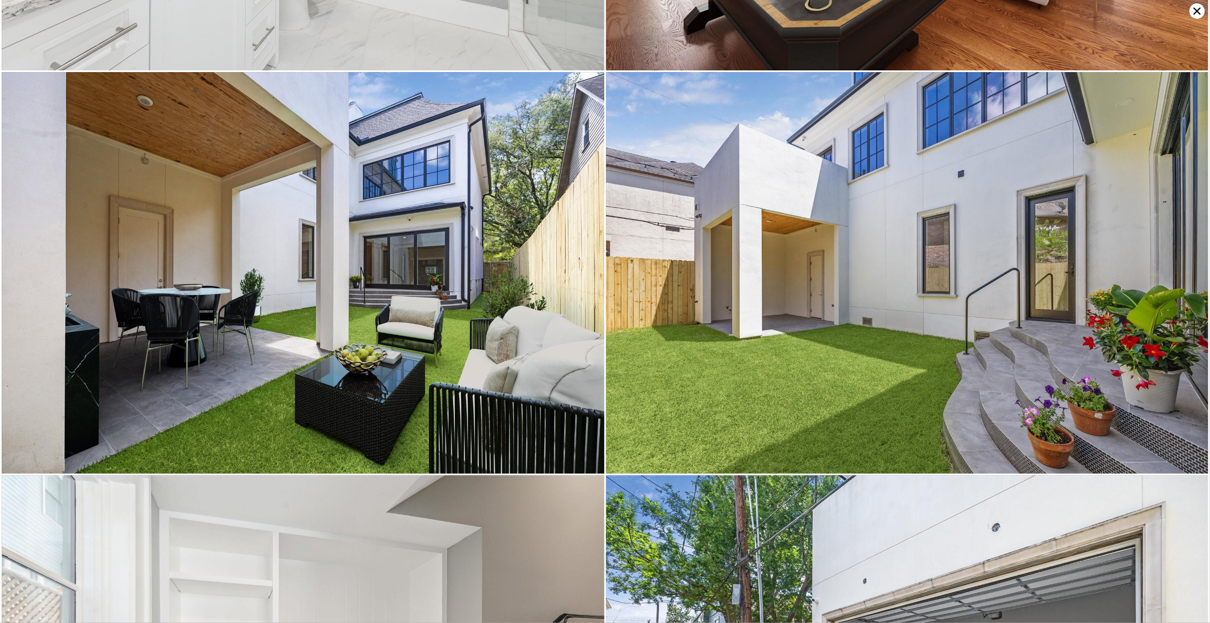
scroll to position [4010, 0]
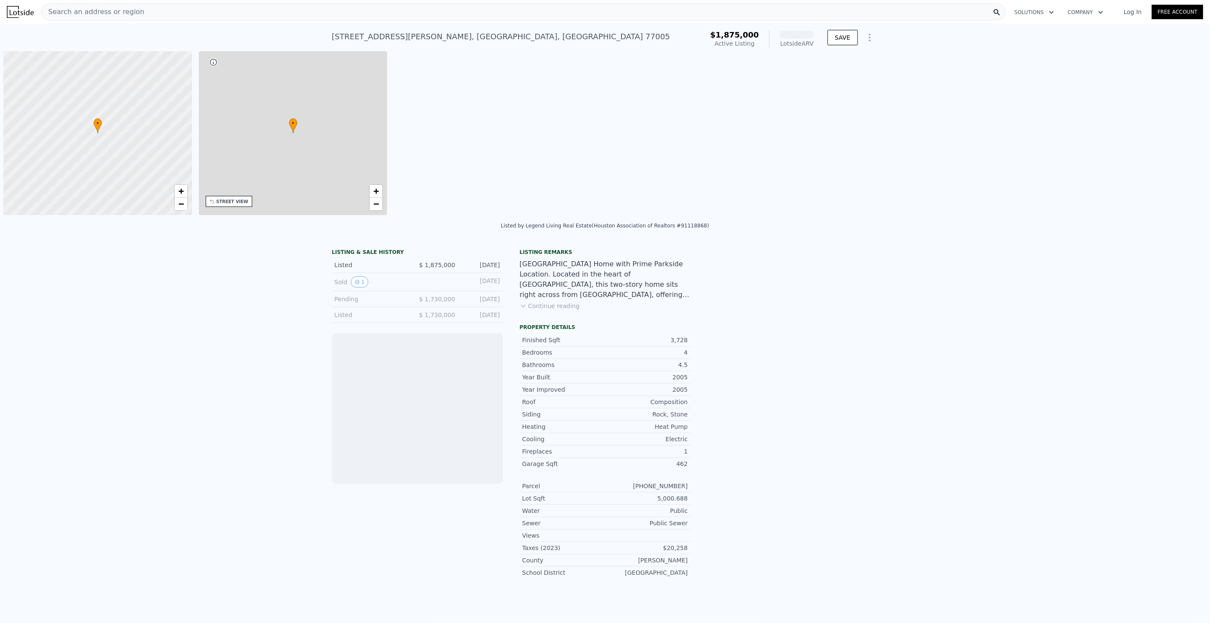
scroll to position [0, 3]
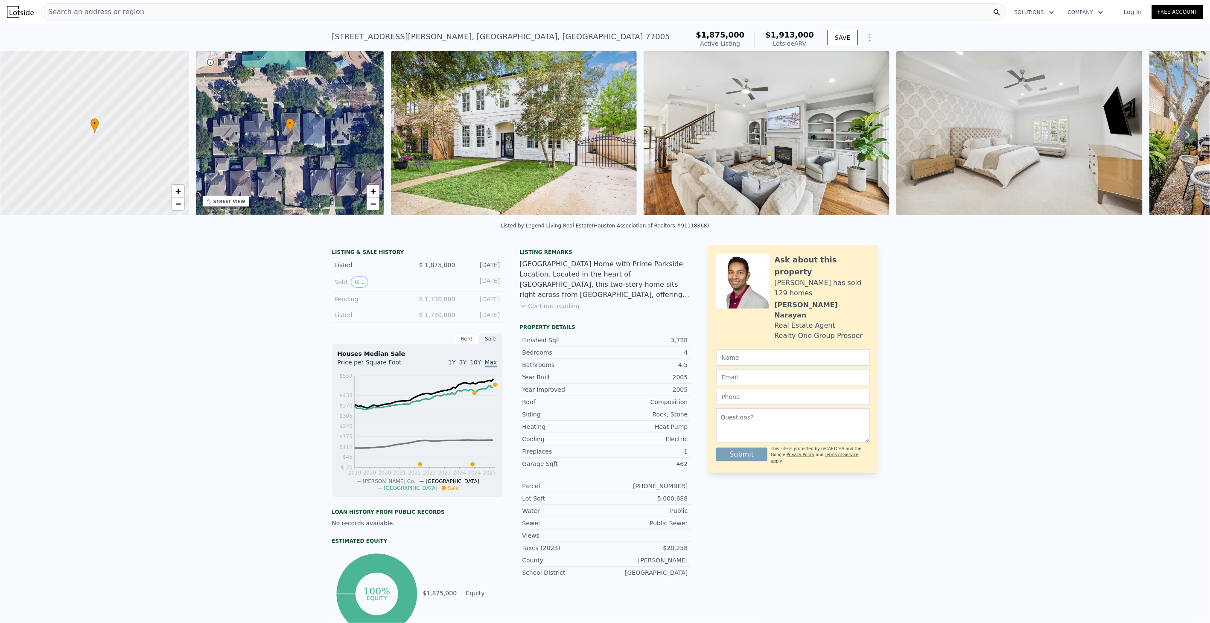
click at [1184, 138] on icon at bounding box center [1188, 134] width 17 height 17
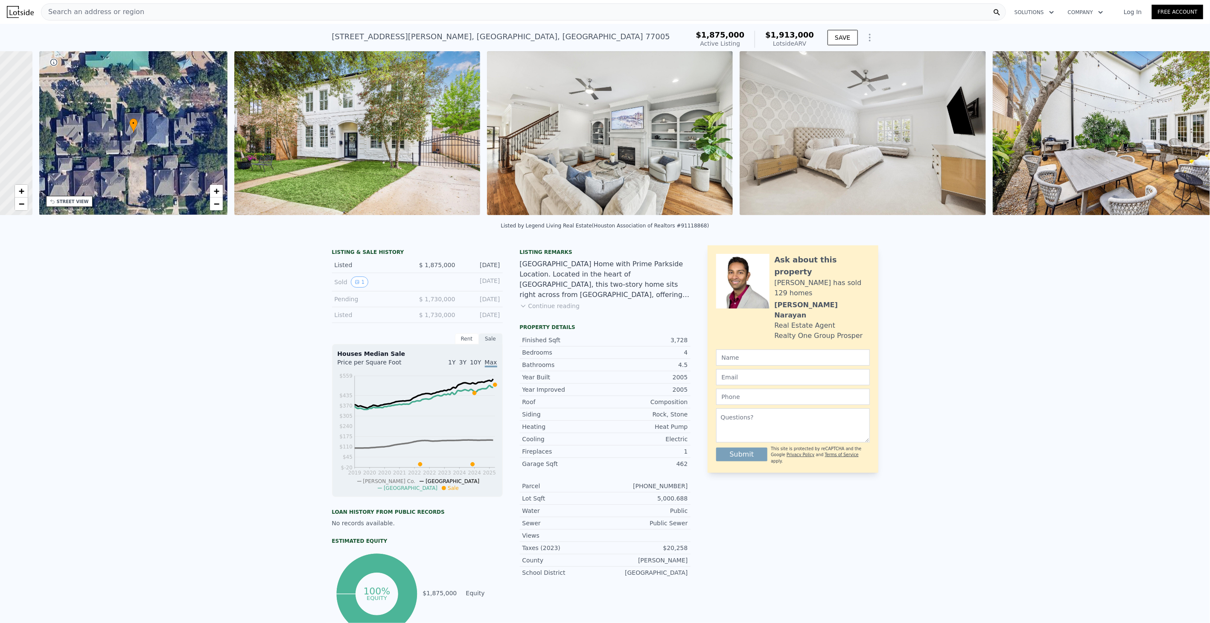
scroll to position [0, 199]
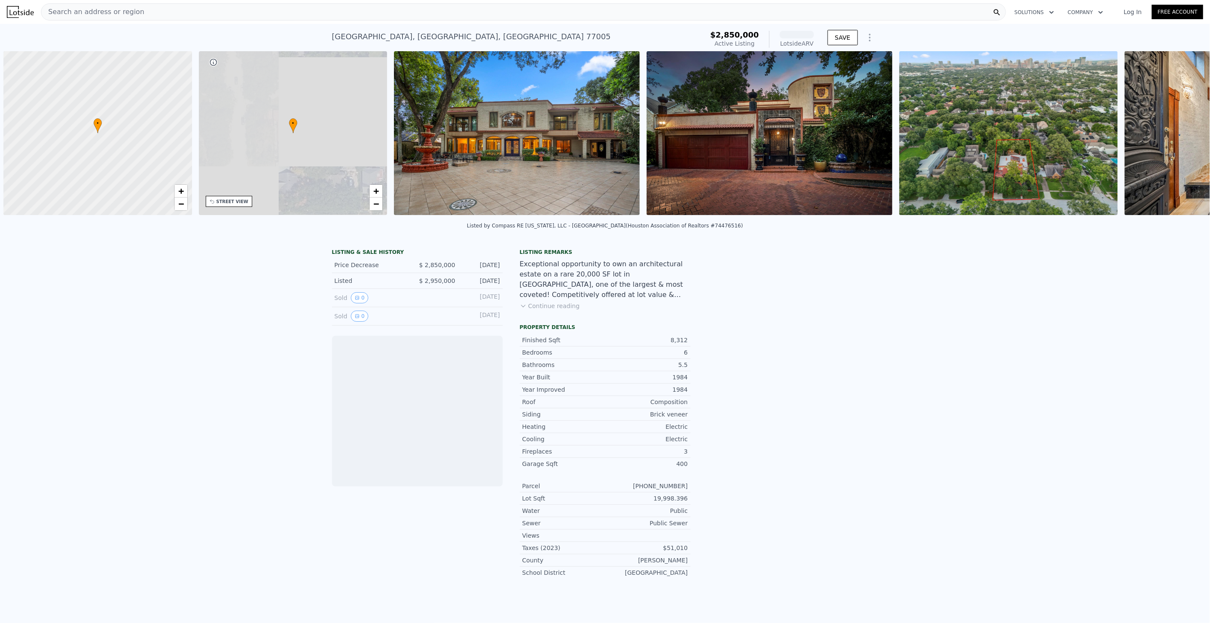
scroll to position [0, 3]
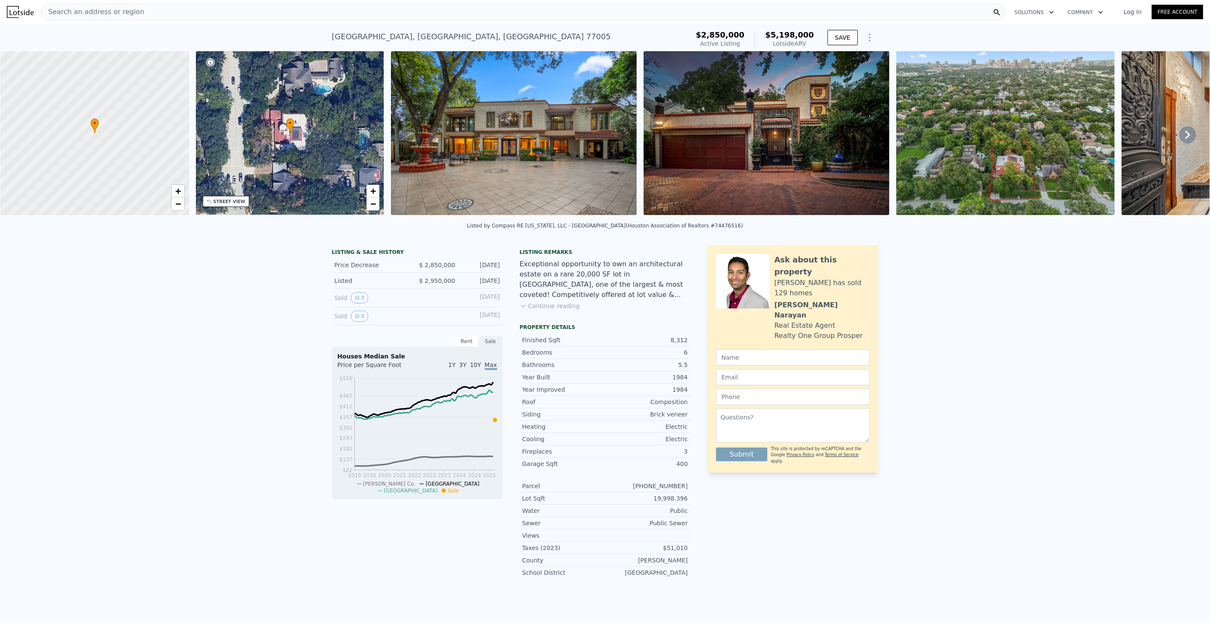
click at [585, 117] on img at bounding box center [514, 133] width 246 height 164
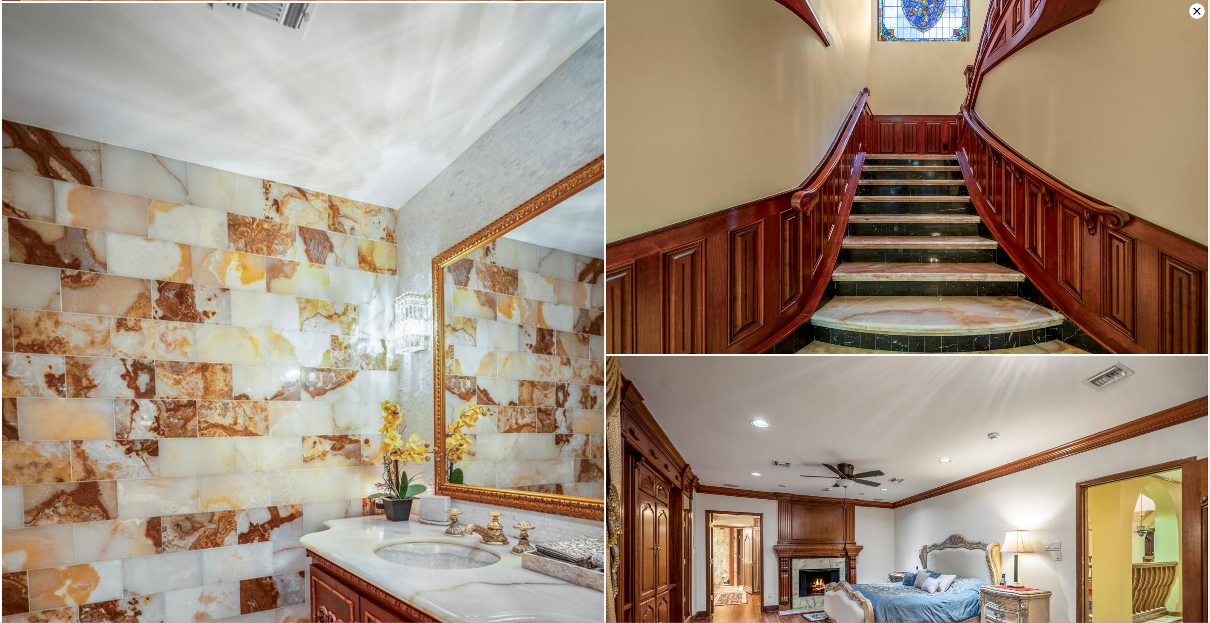
scroll to position [2857, 0]
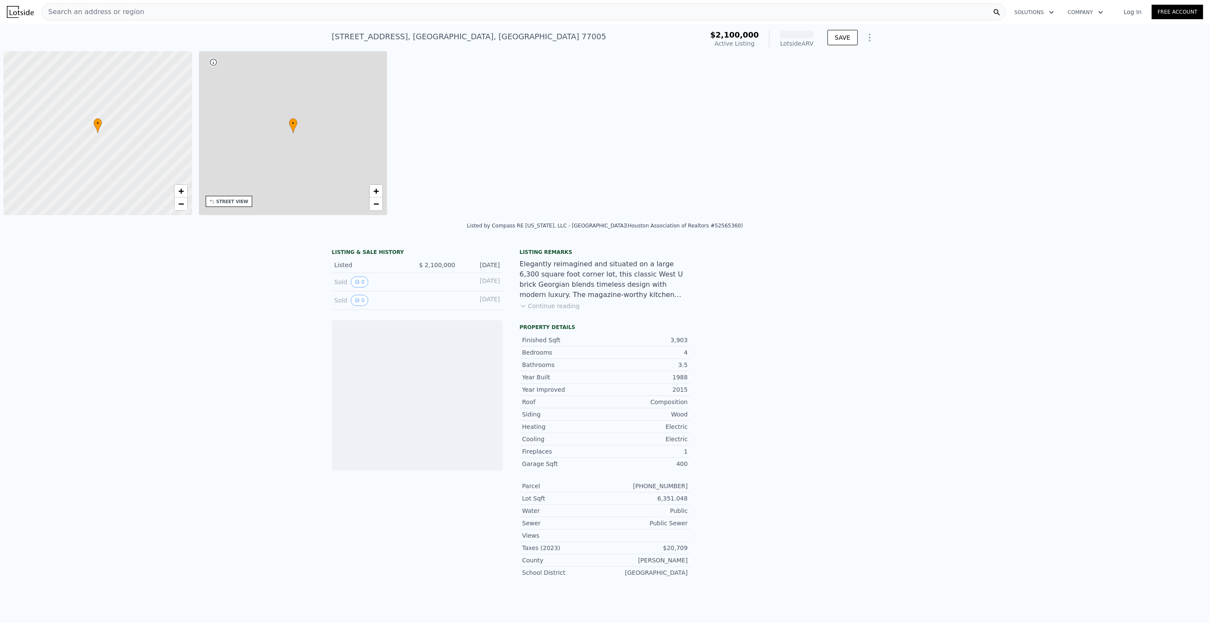
scroll to position [0, 3]
